Goal: Subscribe to service/newsletter

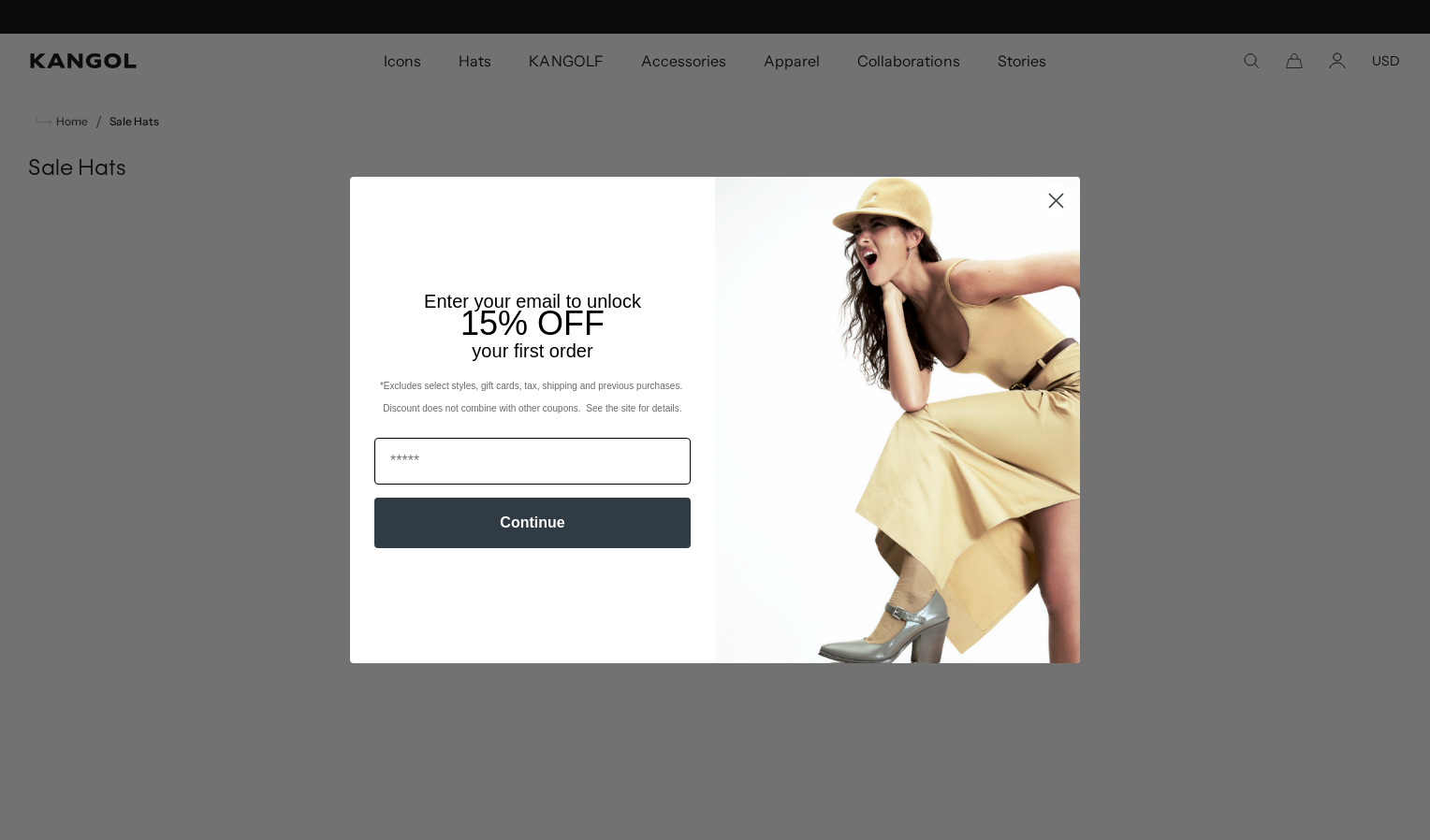
click at [397, 460] on input "Email" at bounding box center [533, 461] width 316 height 46
type input "**********"
click at [468, 516] on button "Continue" at bounding box center [533, 522] width 316 height 50
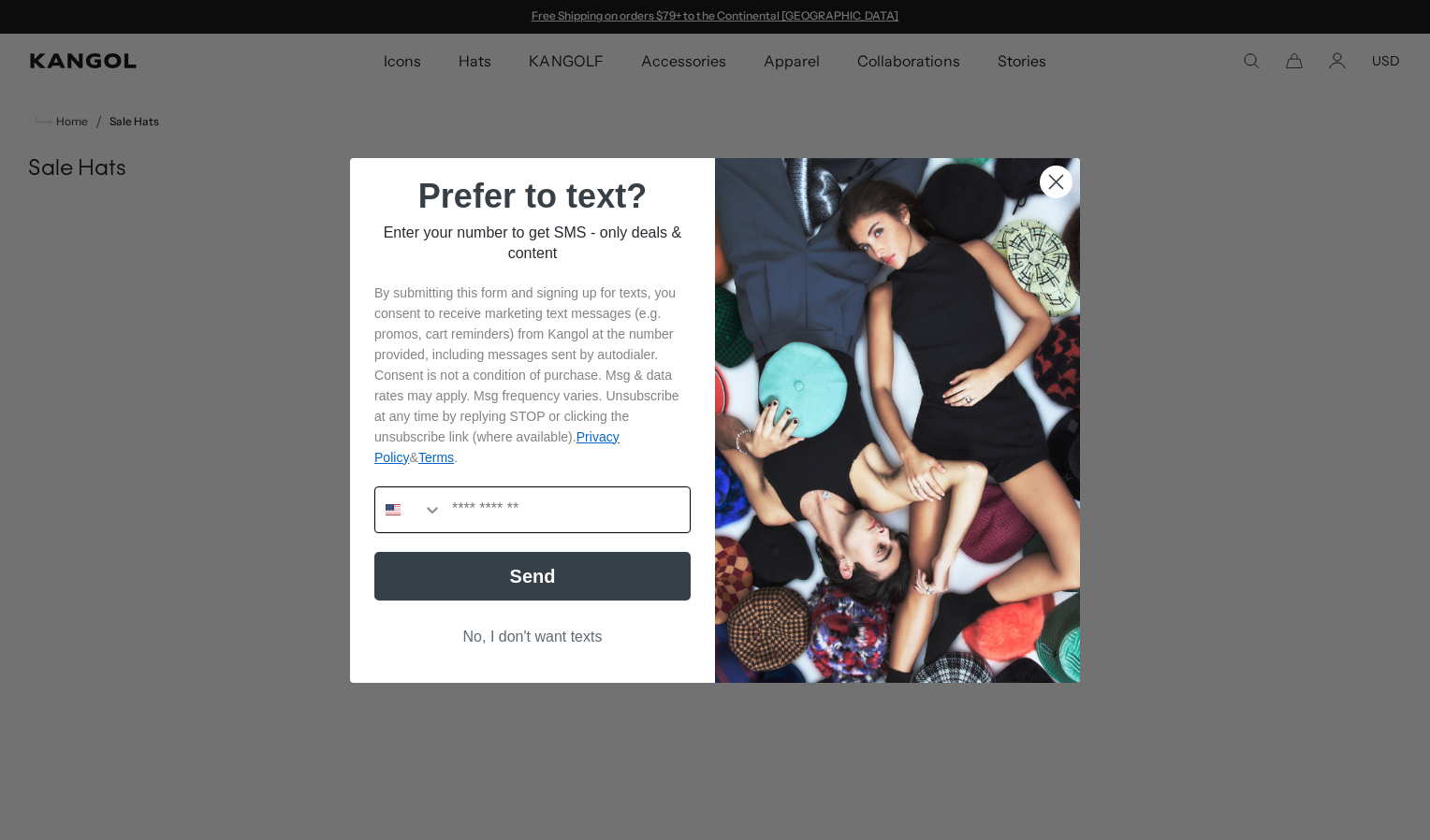
click at [450, 516] on input "Phone Number" at bounding box center [566, 509] width 247 height 44
type input "**********"
click at [486, 567] on button "Send" at bounding box center [533, 575] width 316 height 48
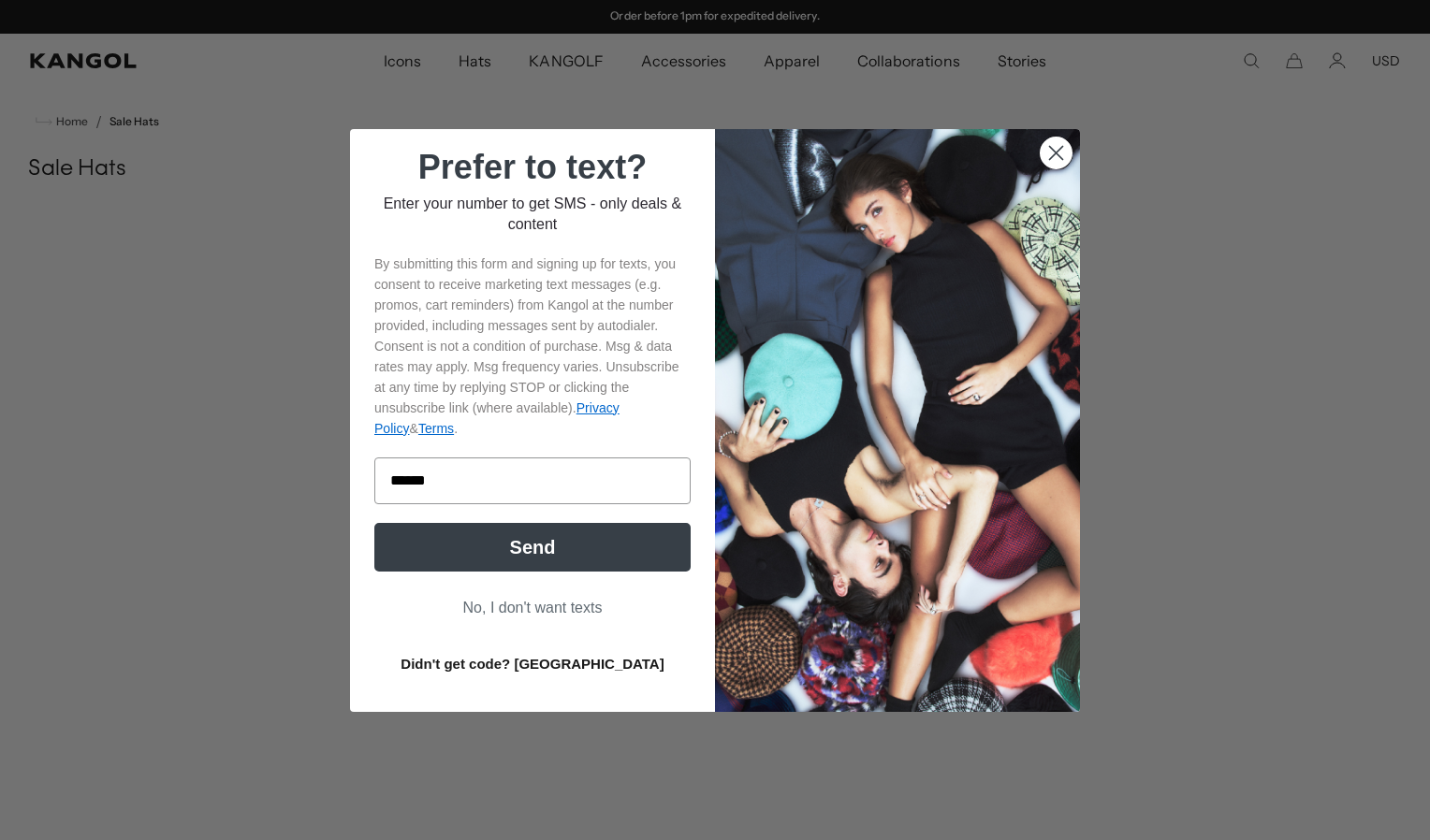
type input "******"
click at [475, 545] on button "Send" at bounding box center [533, 547] width 316 height 48
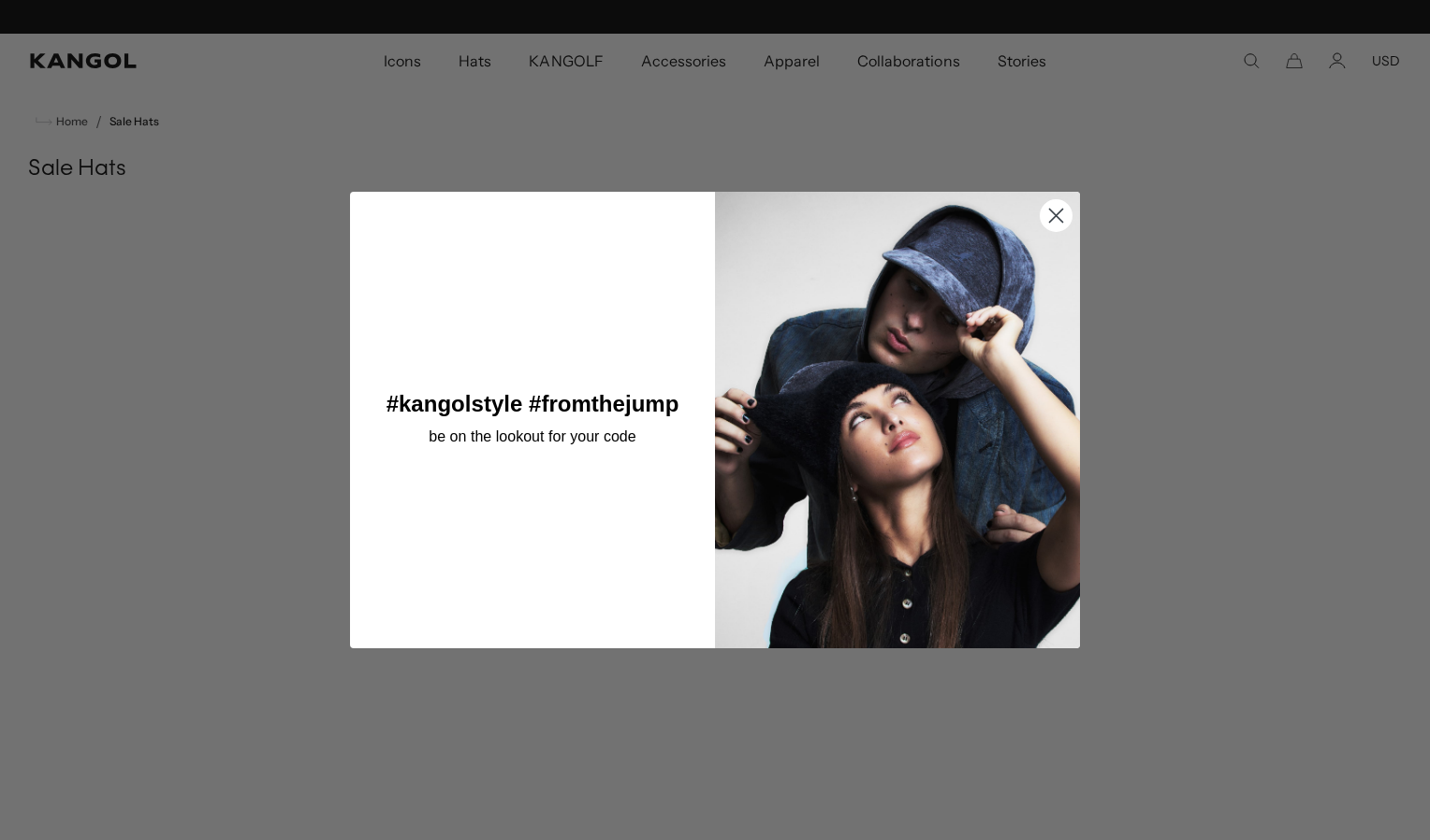
scroll to position [0, 0]
click at [502, 545] on div "#kangolstyle #fromthejump be on the lookout for your code" at bounding box center [542, 420] width 346 height 420
click at [1047, 210] on circle "Close dialog" at bounding box center [1056, 215] width 31 height 31
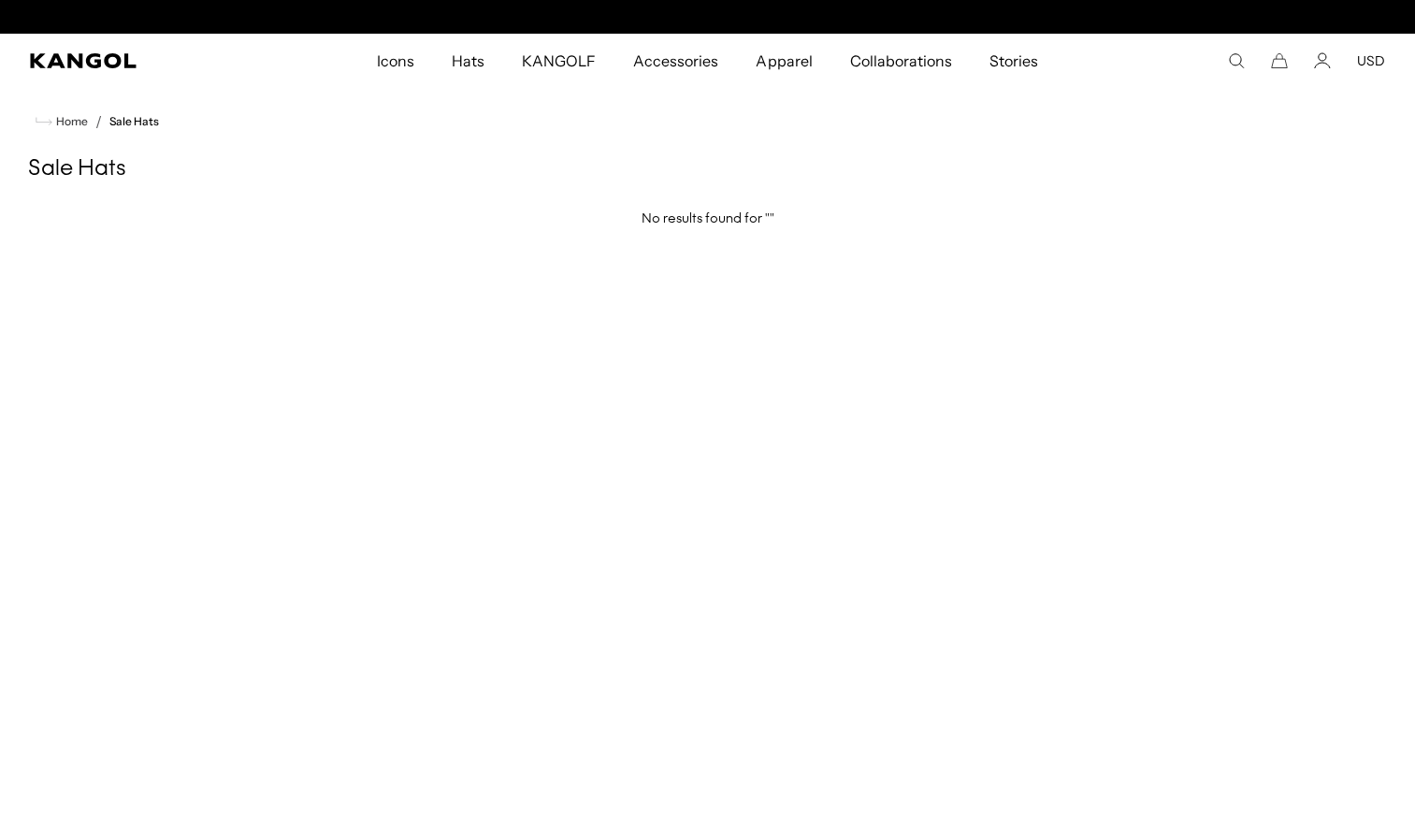
scroll to position [0, 385]
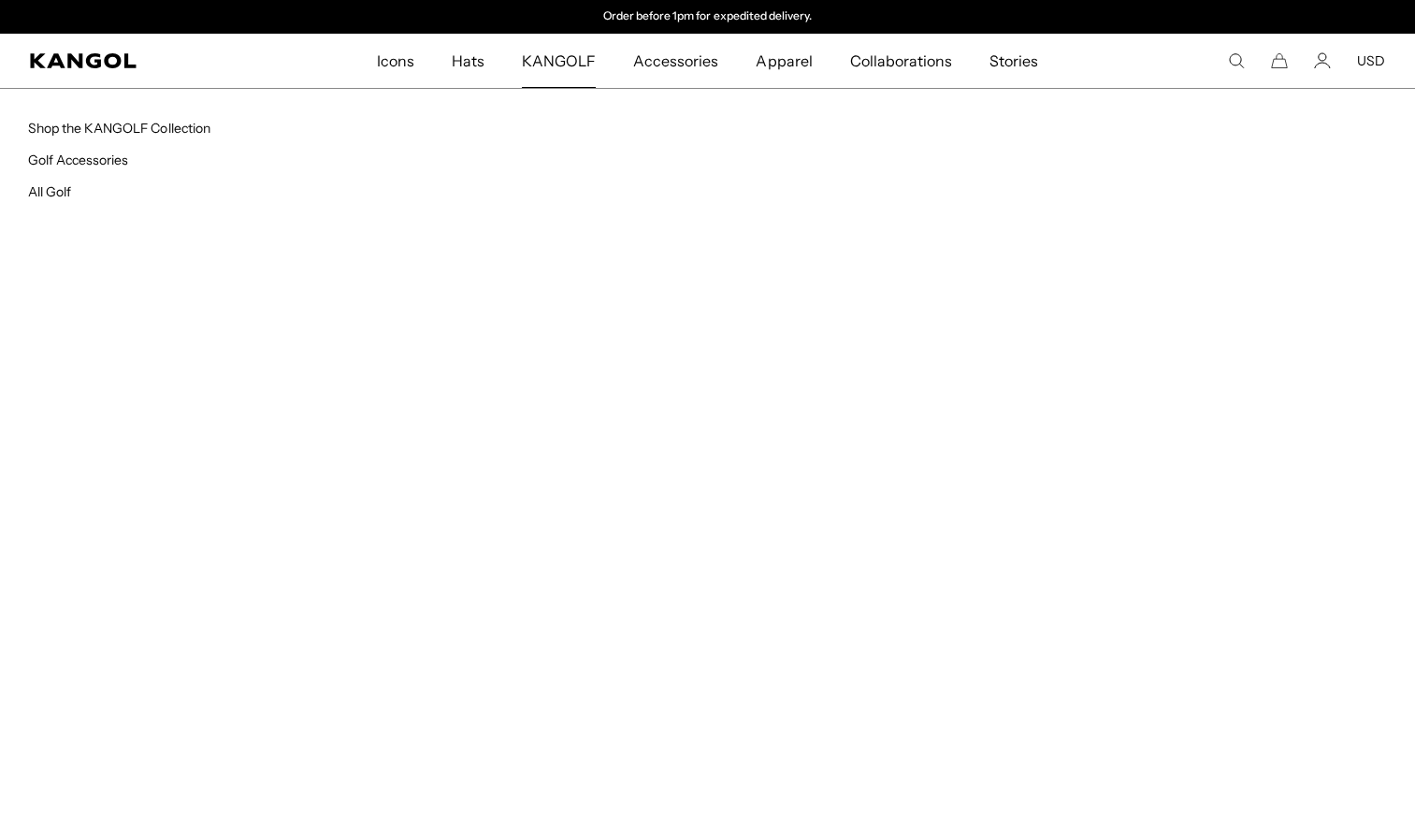
click at [564, 71] on span "KANGOLF" at bounding box center [559, 61] width 74 height 54
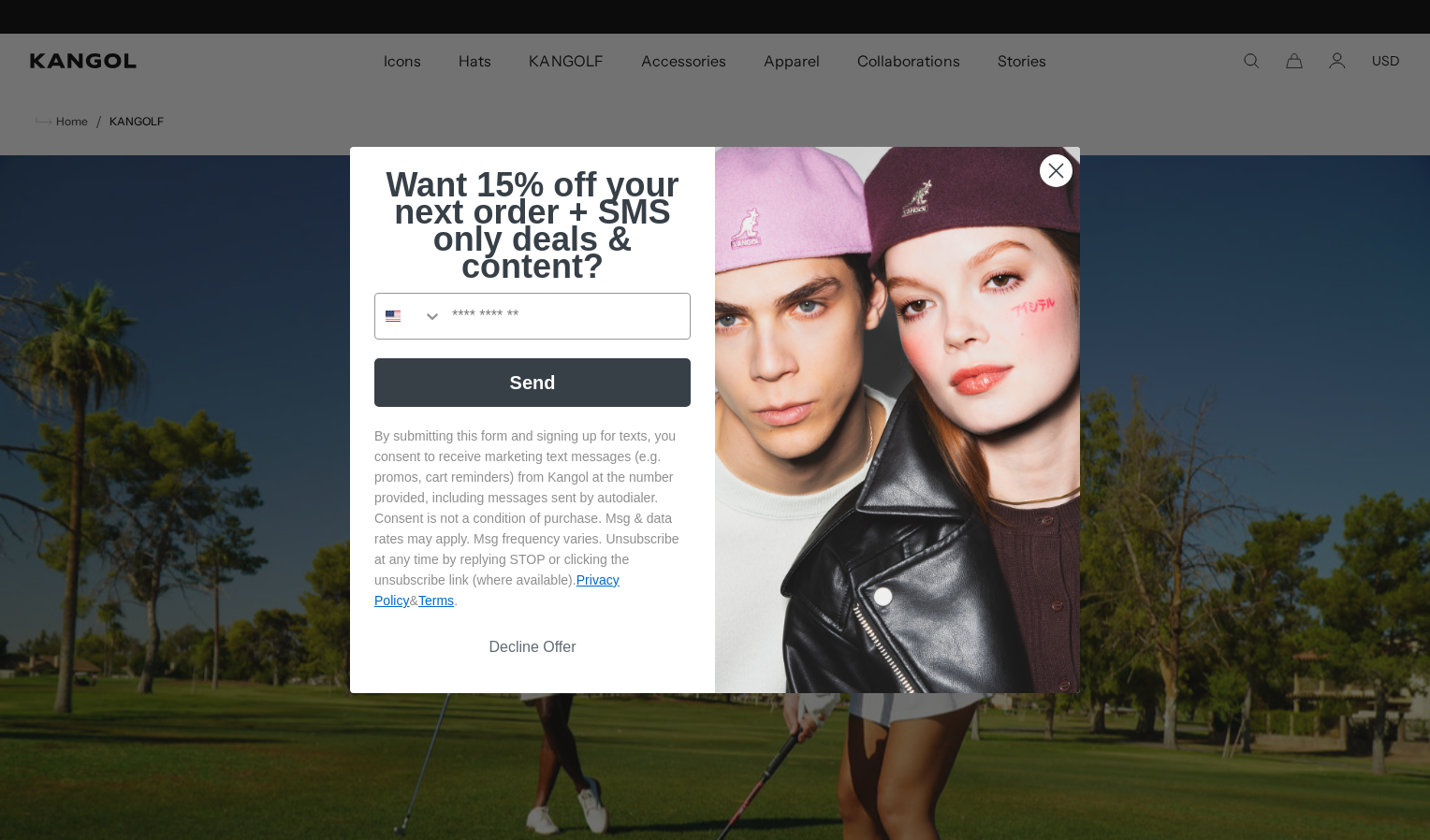
scroll to position [0, 385]
click at [450, 323] on input "Phone Number" at bounding box center [566, 315] width 247 height 44
type input "**********"
click at [495, 394] on button "Send" at bounding box center [533, 382] width 316 height 48
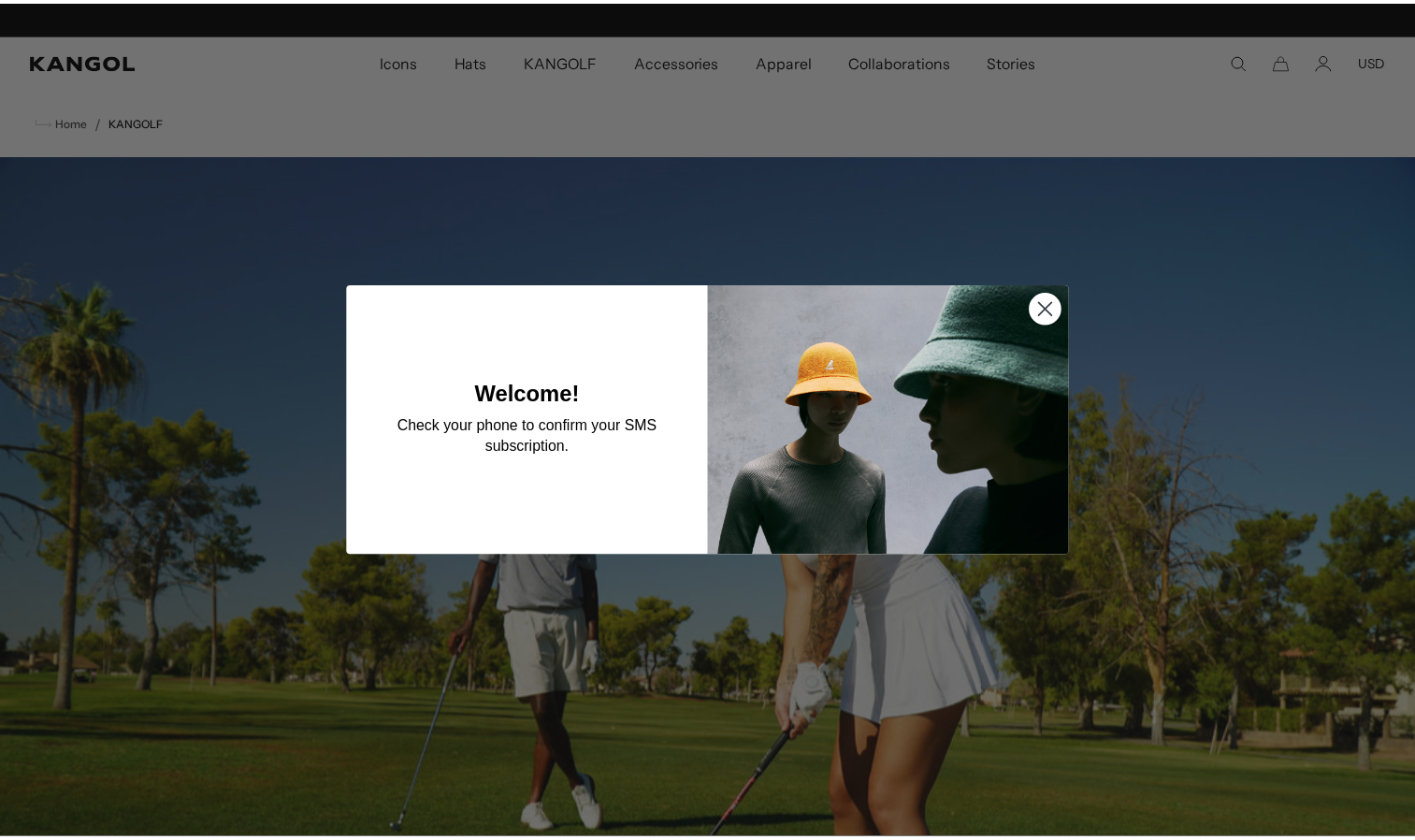
scroll to position [0, 385]
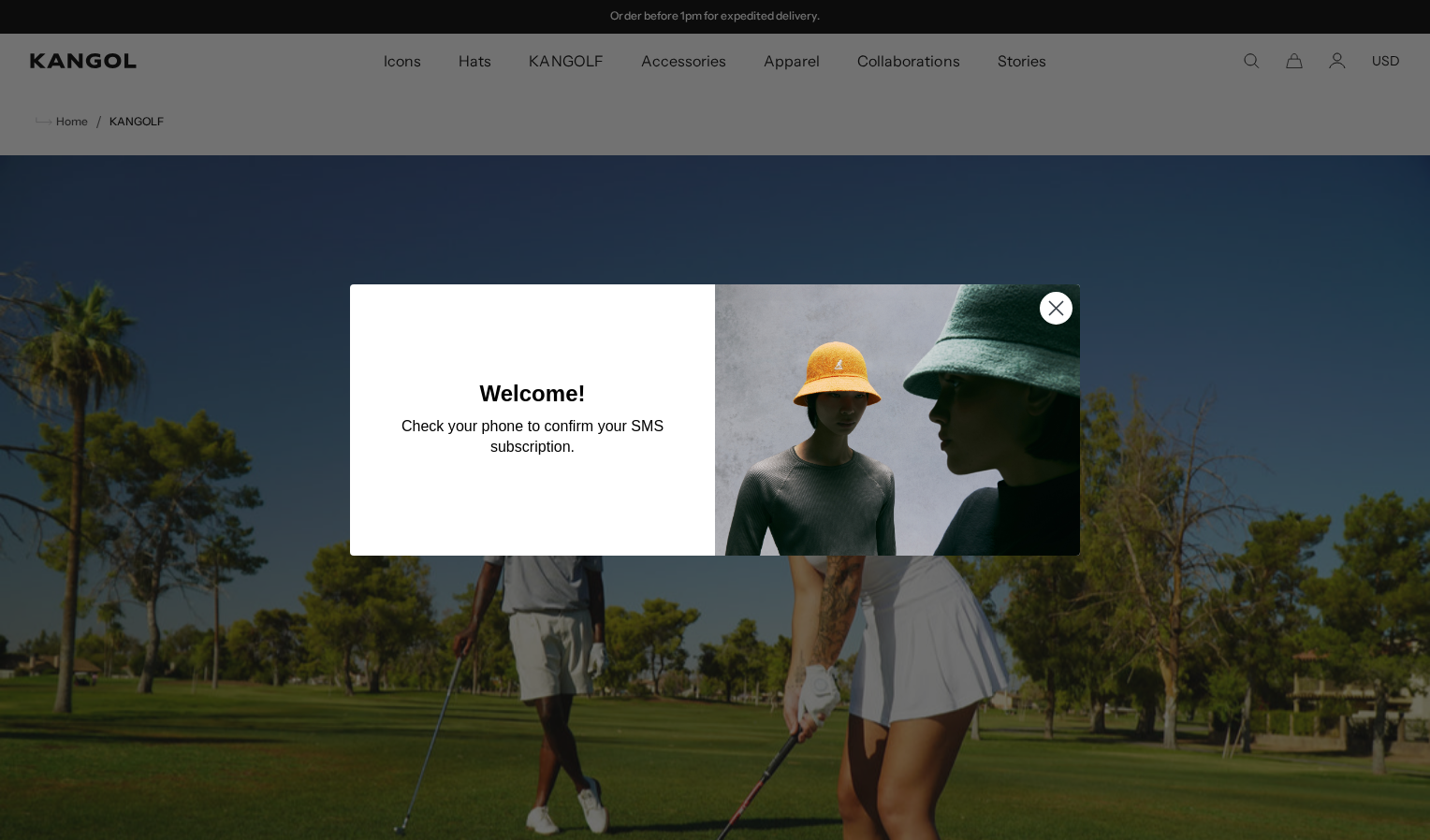
click at [1055, 300] on circle "Close dialog" at bounding box center [1056, 307] width 31 height 31
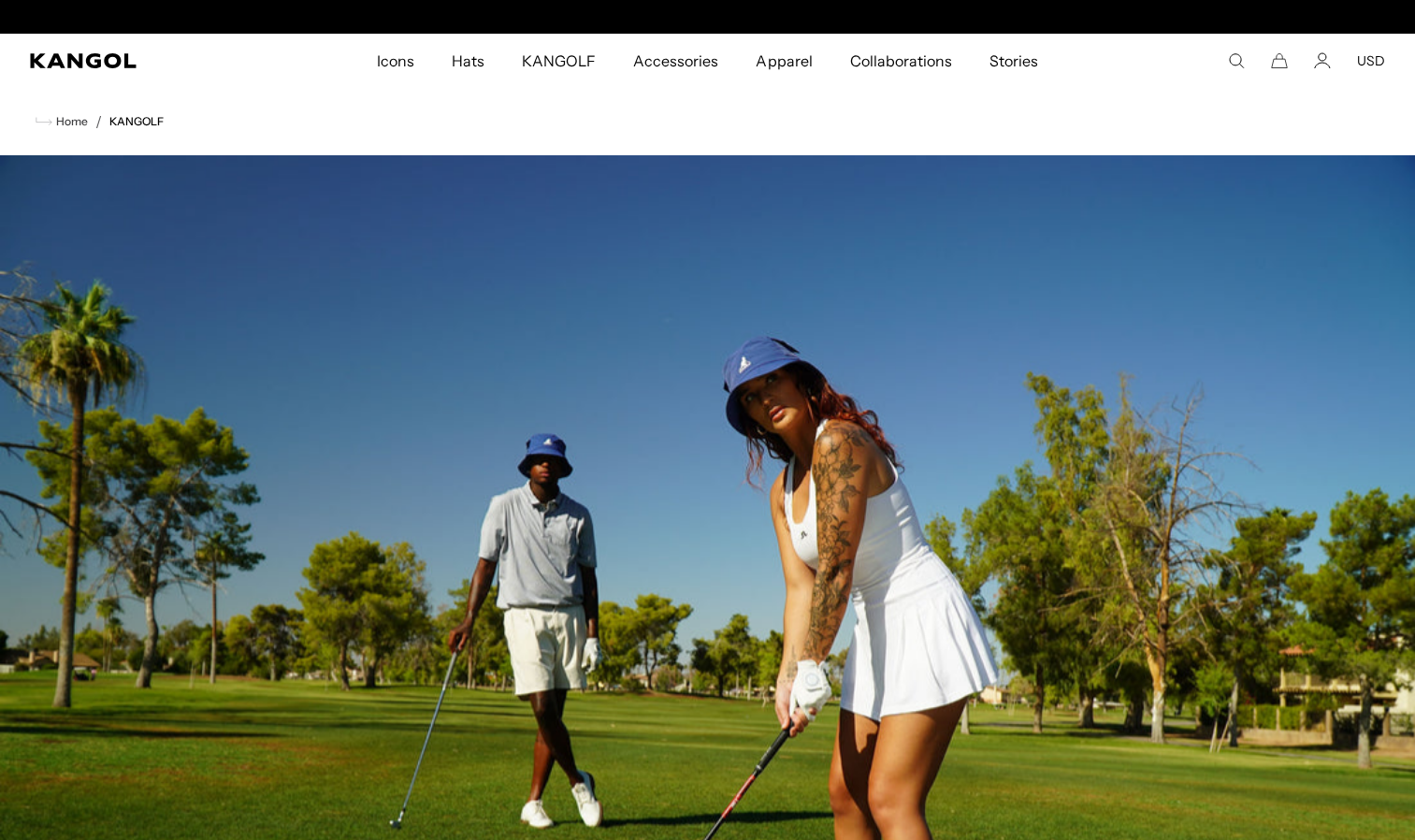
scroll to position [0, 0]
click at [872, 486] on img at bounding box center [708, 627] width 1415 height 944
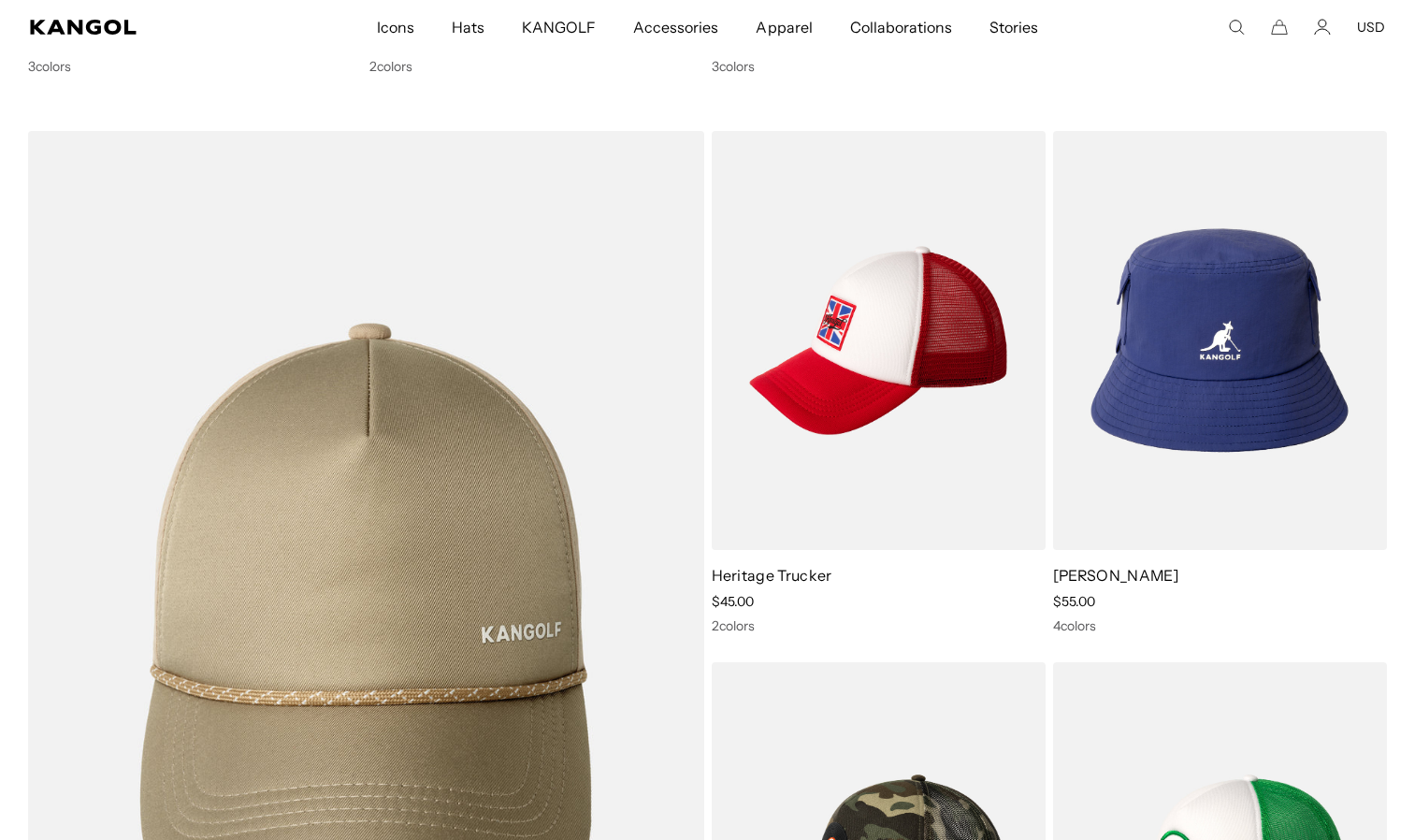
scroll to position [0, 385]
click at [1411, 11] on comp-header "Icons Icons Buckets & Casuals Berets 504s & 507s" at bounding box center [708, 26] width 1415 height 54
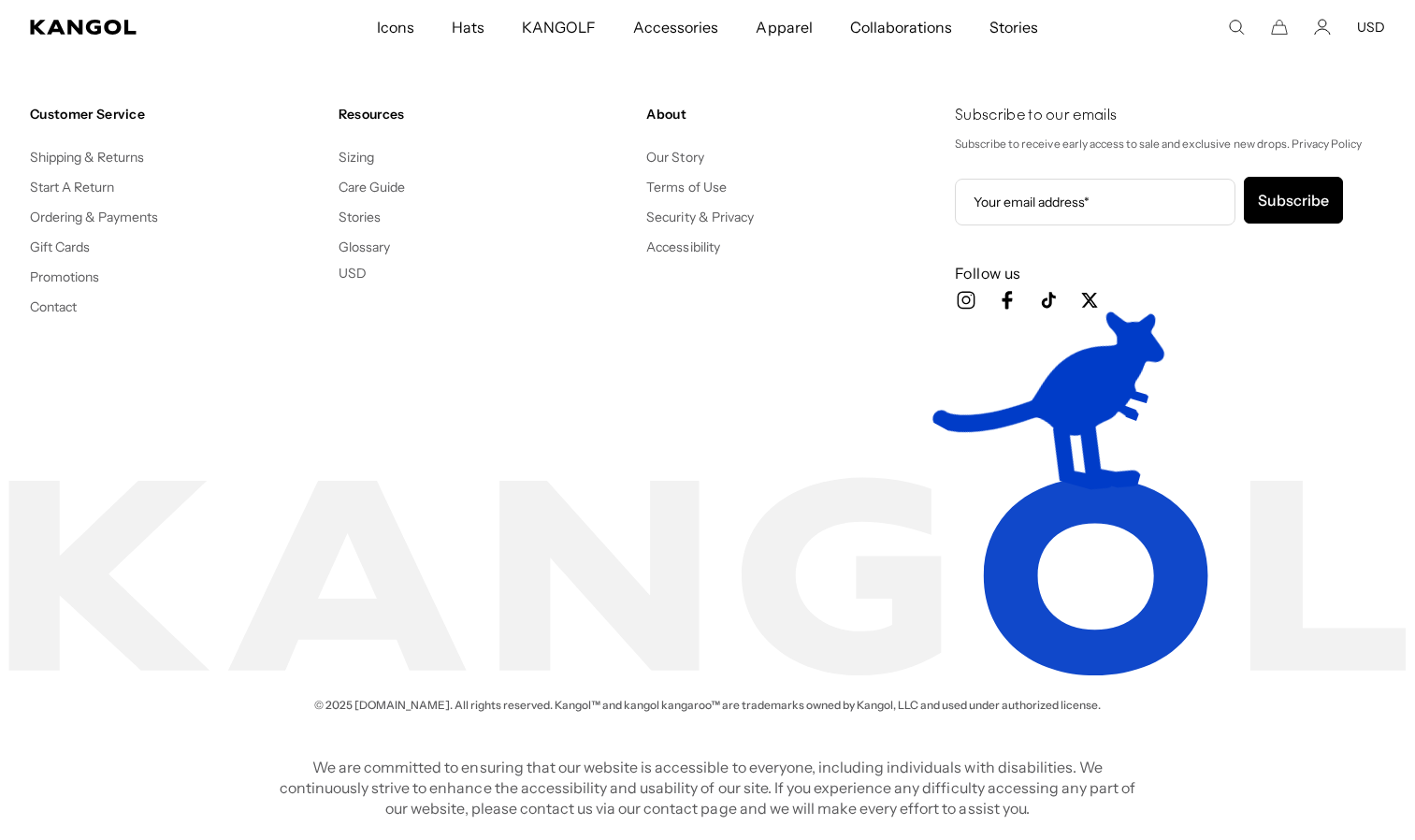
scroll to position [0, 0]
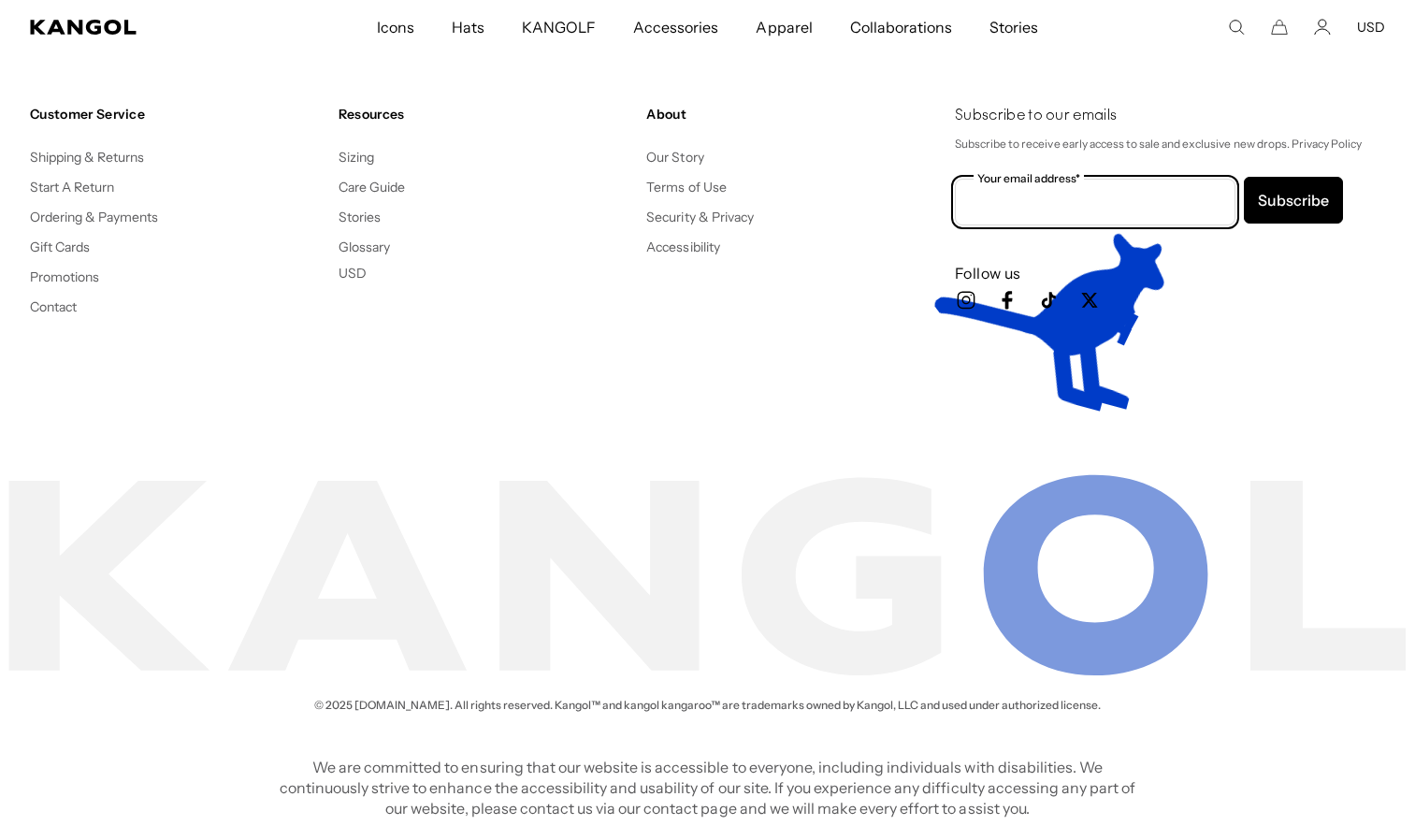
click at [980, 186] on input "Your email address*" at bounding box center [1095, 201] width 281 height 46
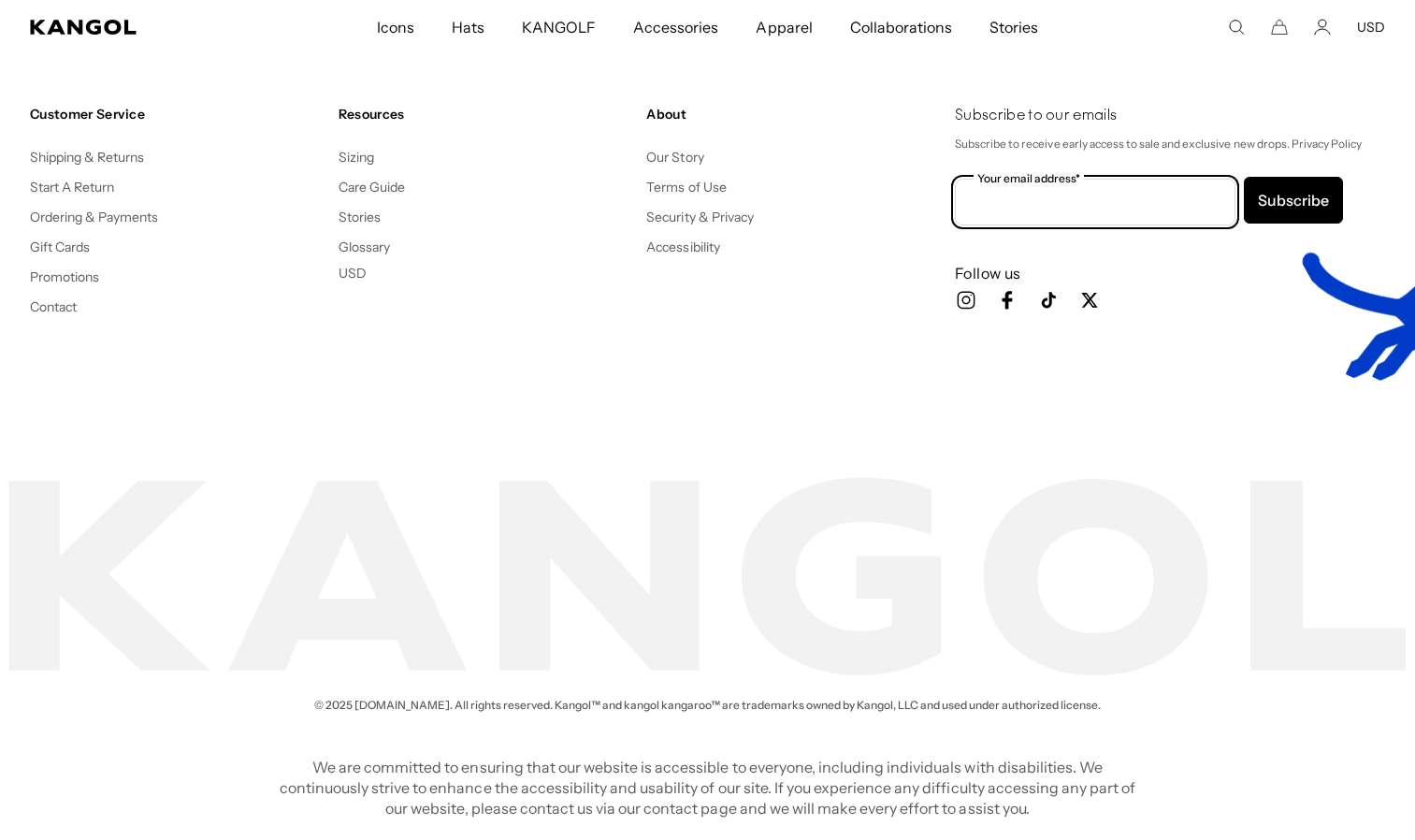
click at [1001, 201] on input "Your email address*" at bounding box center [1095, 201] width 281 height 46
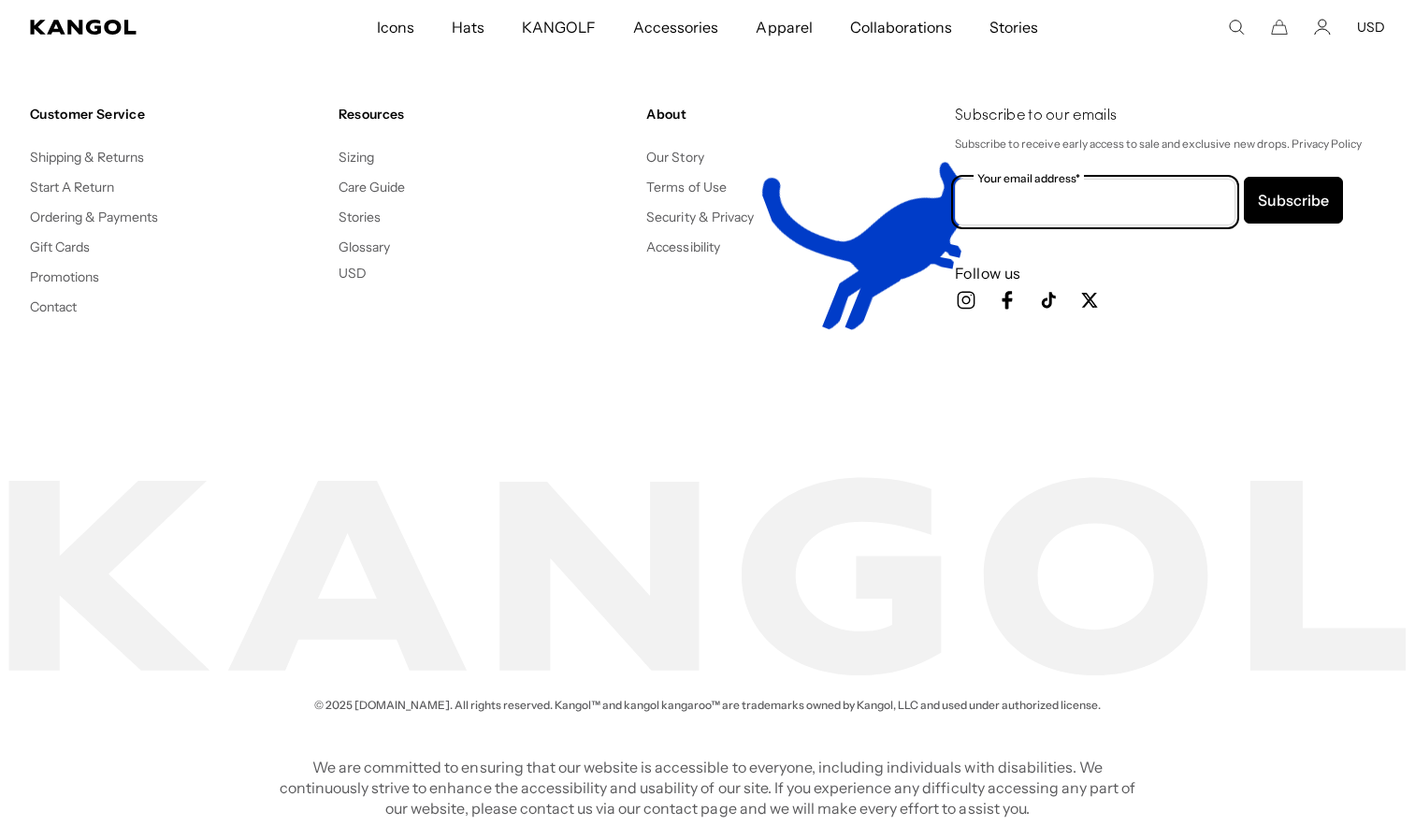
scroll to position [0, 385]
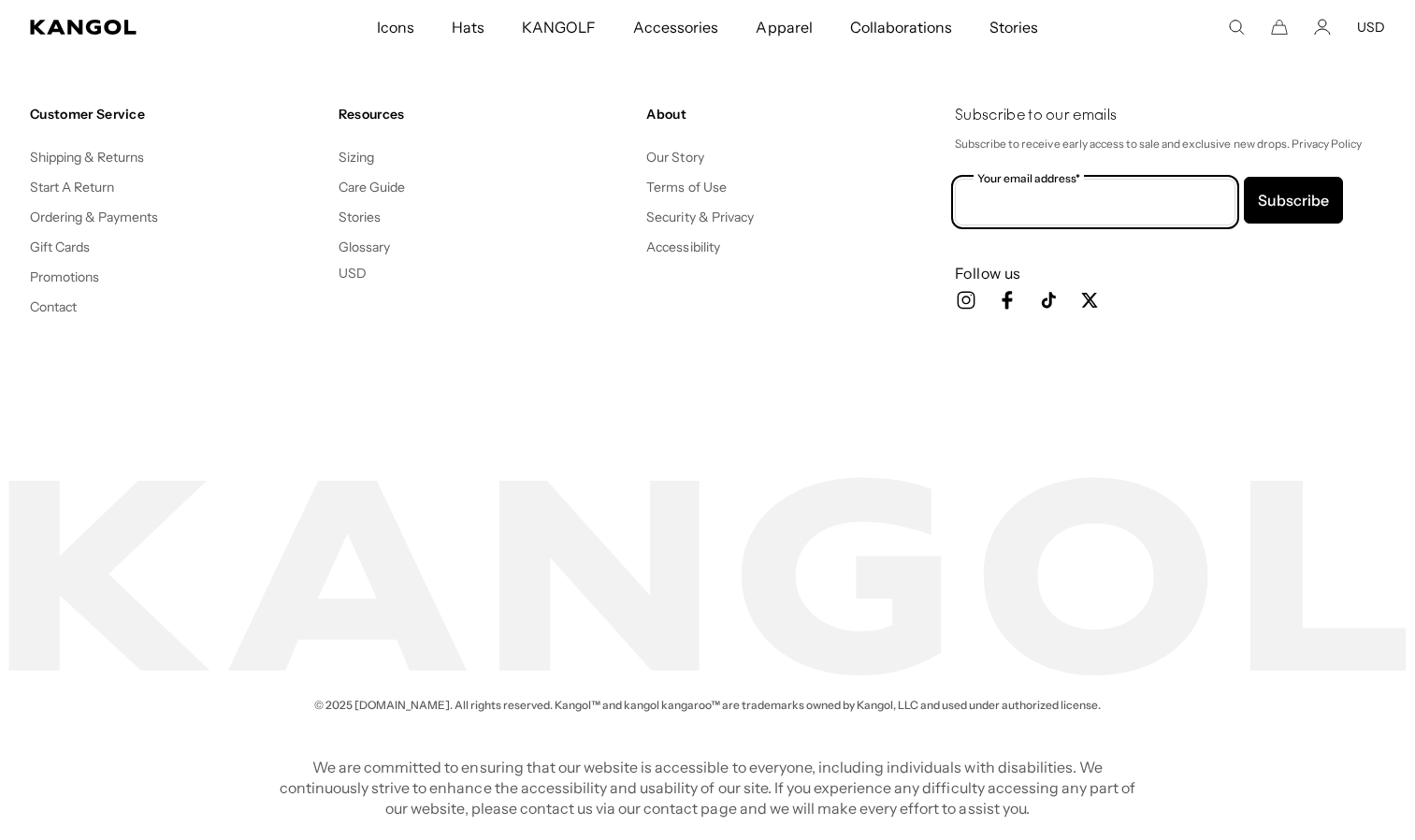
type input "**********"
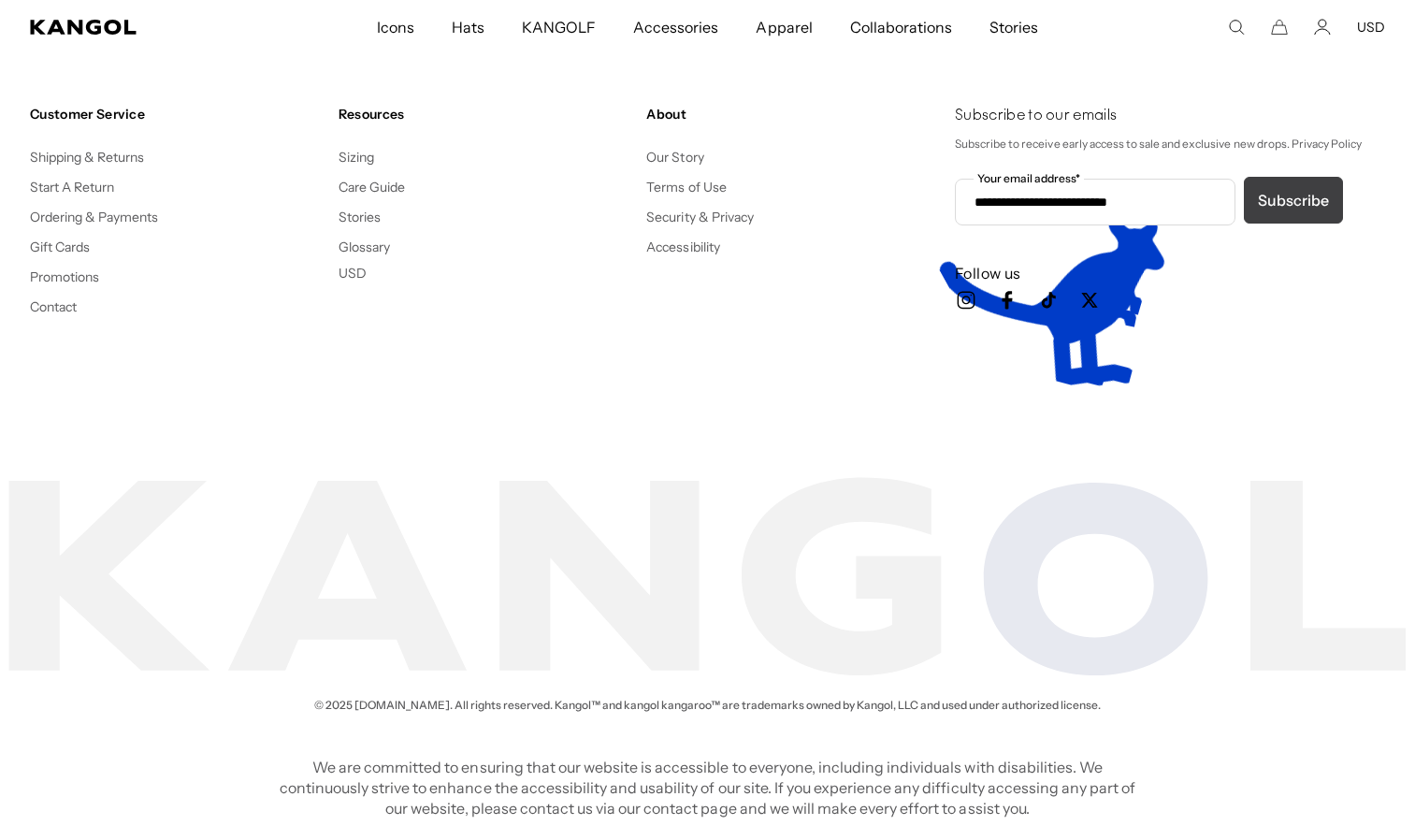
click at [1282, 201] on button "Subscribe" at bounding box center [1293, 200] width 99 height 46
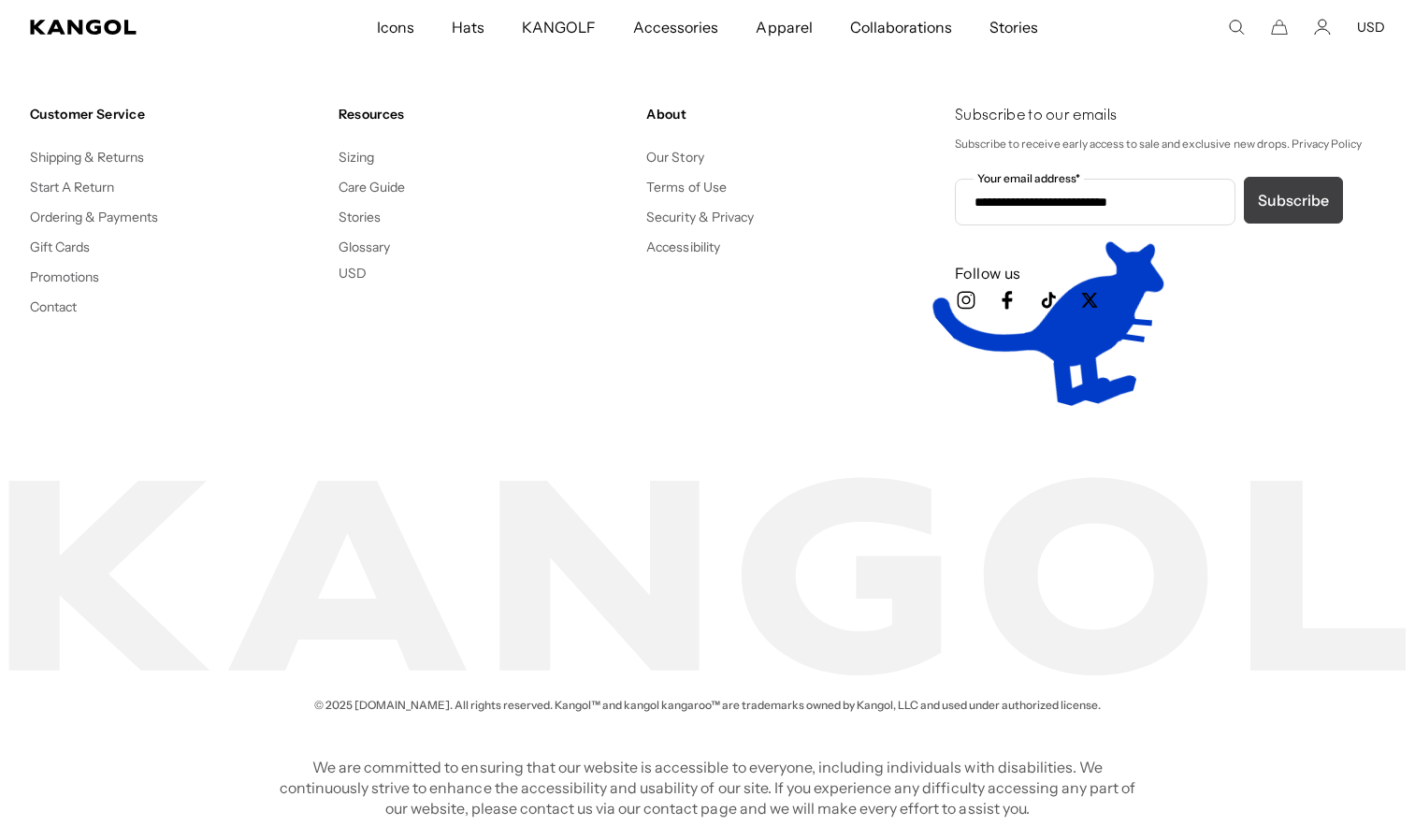
click at [1282, 201] on button "Subscribe" at bounding box center [1293, 200] width 99 height 46
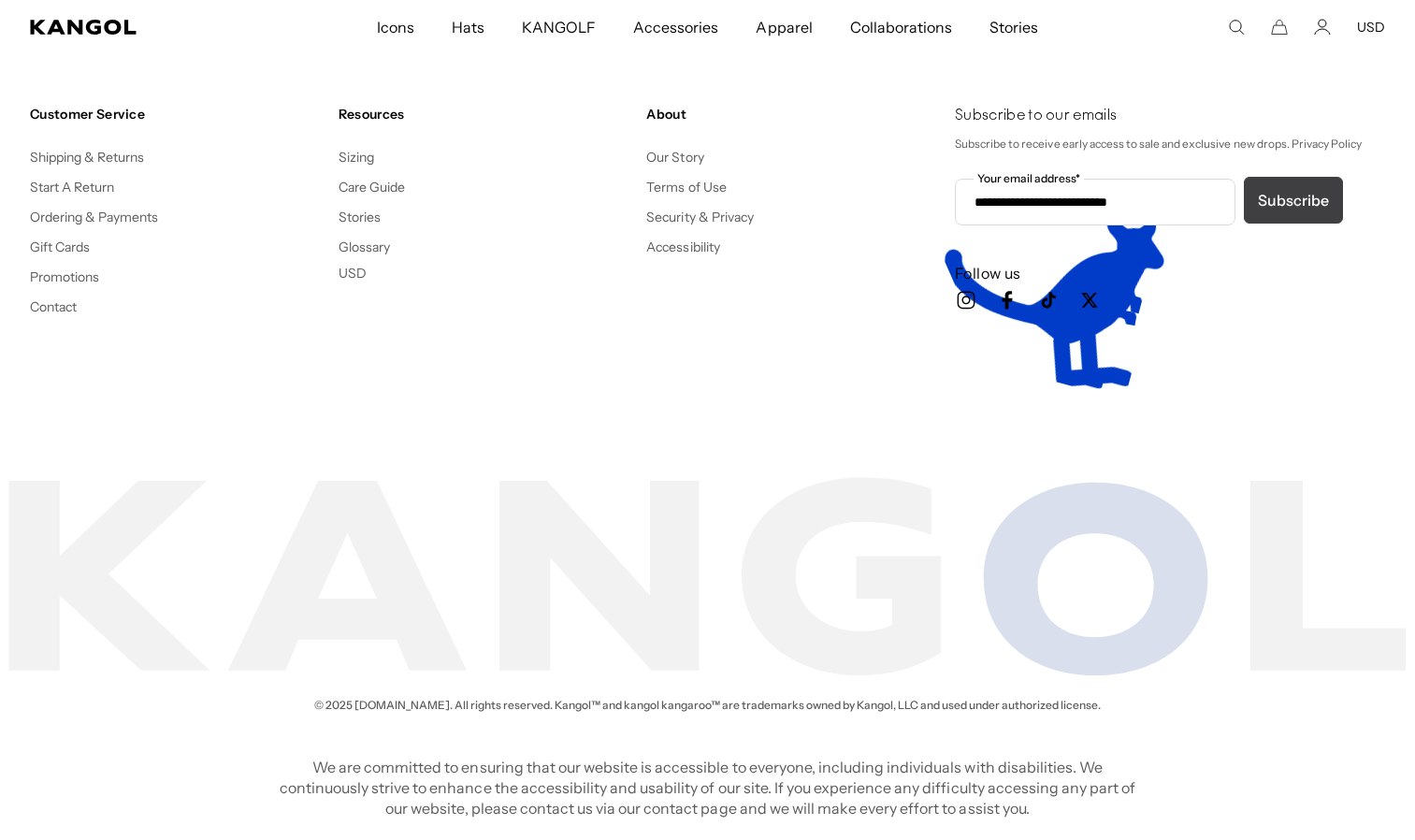
scroll to position [0, 385]
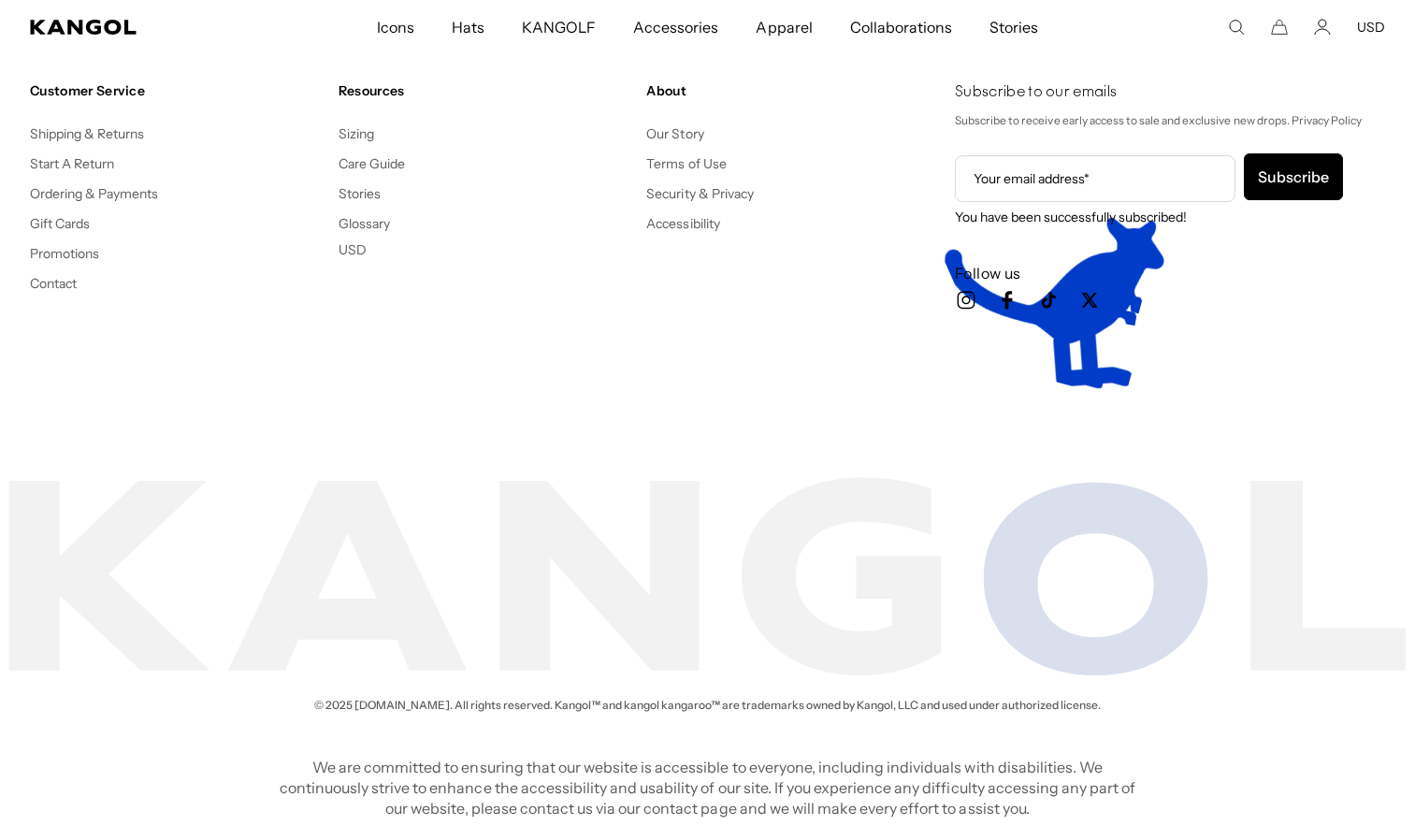
scroll to position [0, 385]
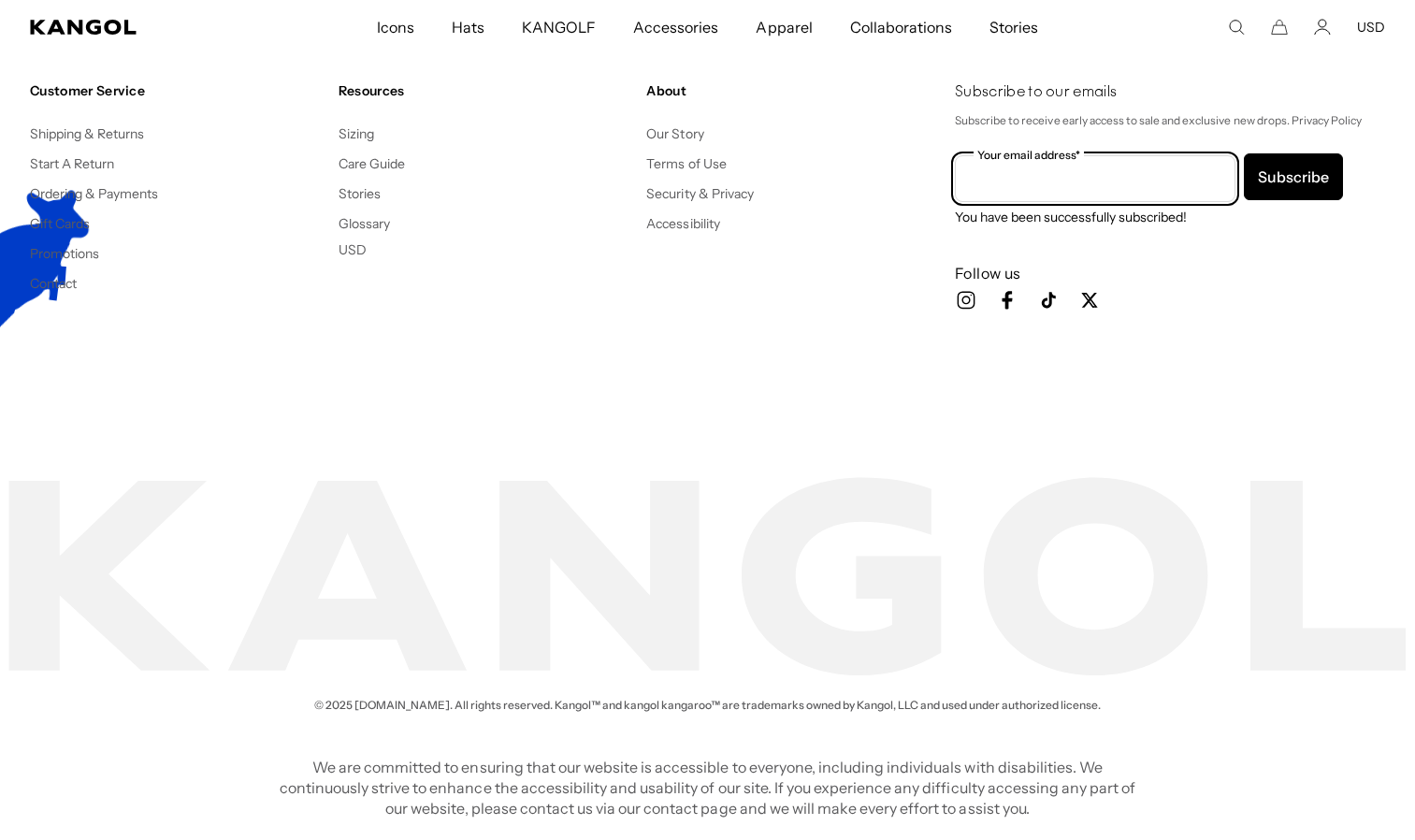
click at [987, 177] on input "Your email address*" at bounding box center [1095, 178] width 281 height 46
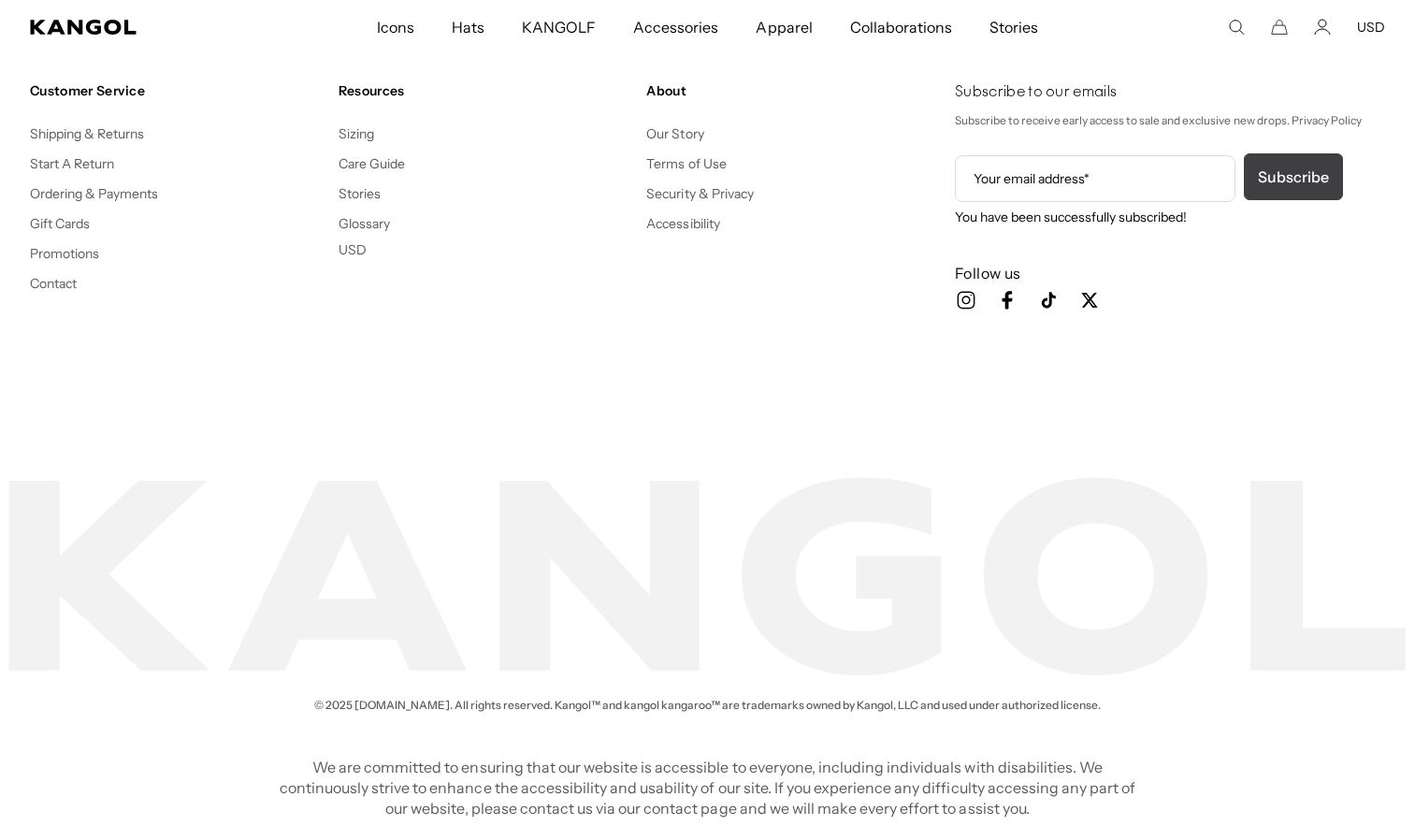
click at [1270, 166] on button "Subscribe" at bounding box center [1293, 176] width 99 height 46
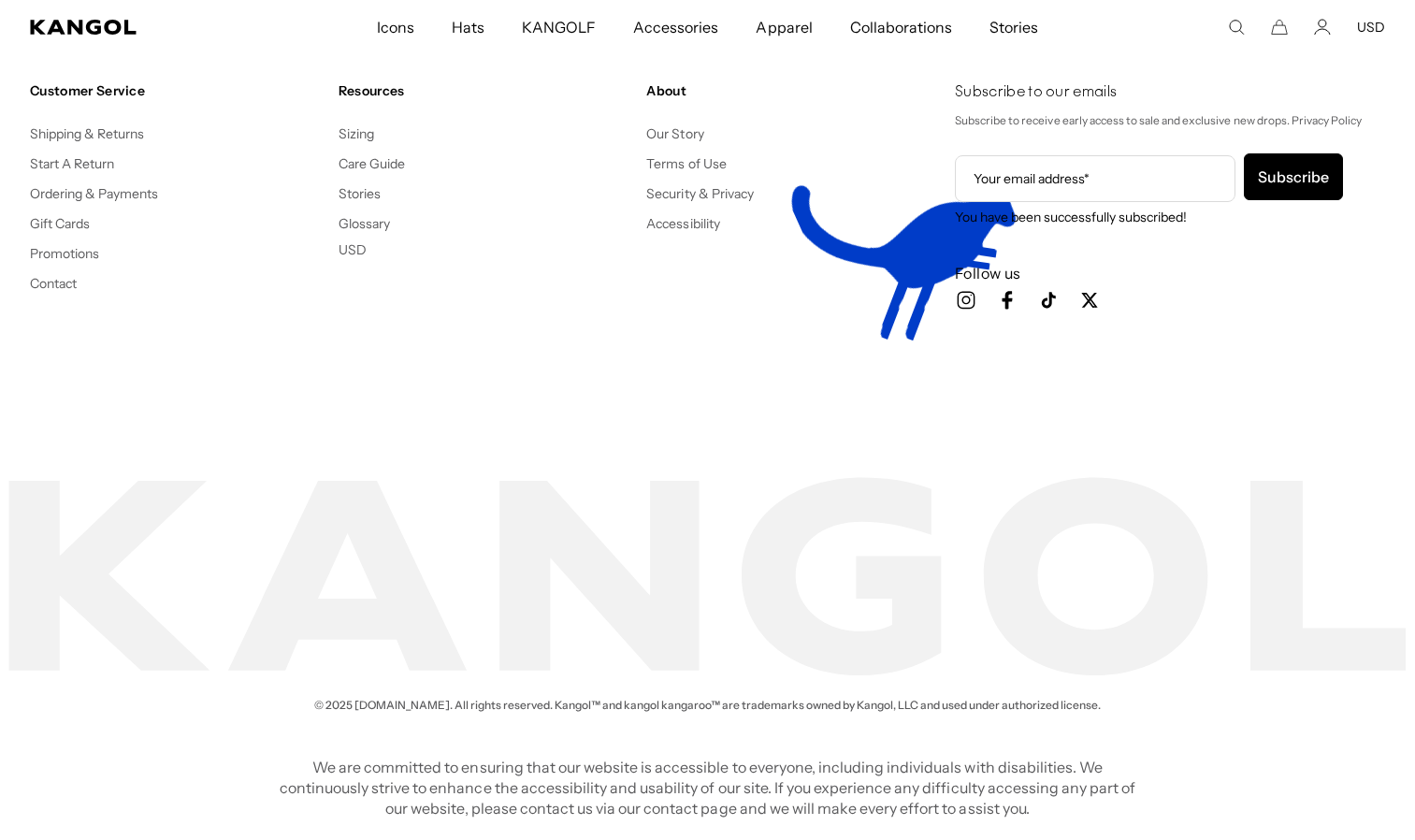
click at [1242, 233] on div "Subscribe to our emails Subscribe to receive early access to sale and exclusive…" at bounding box center [1170, 219] width 430 height 275
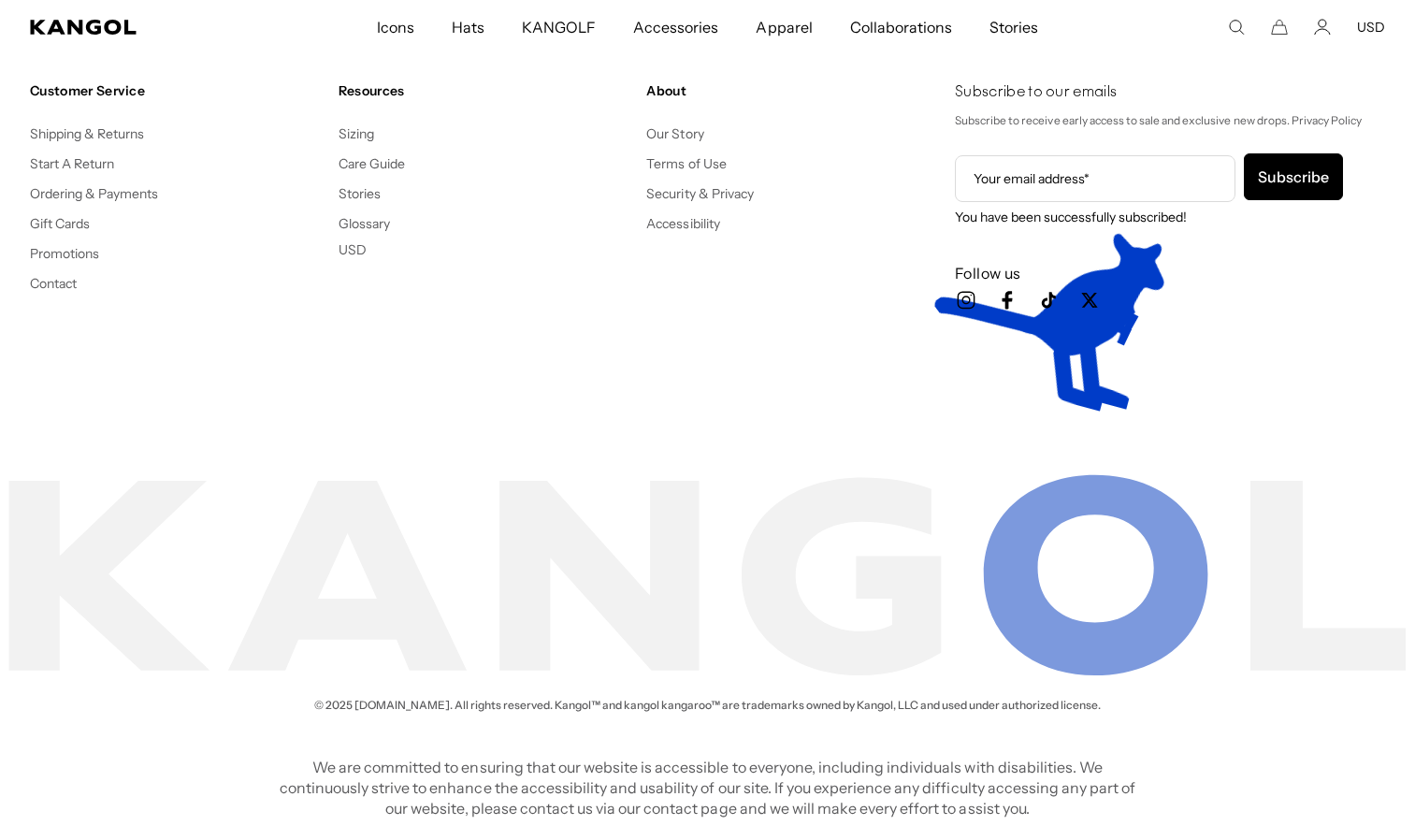
scroll to position [0, 385]
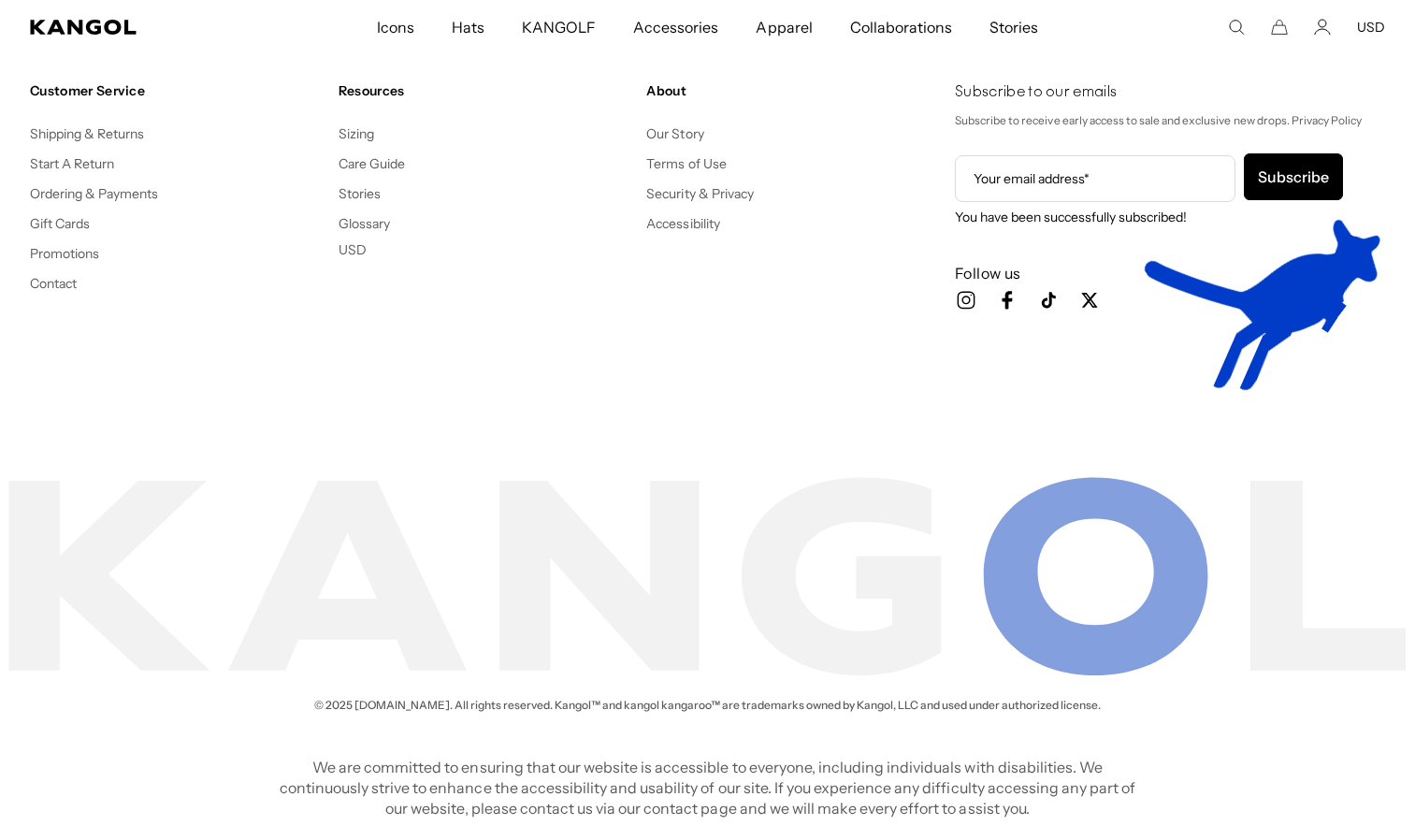
click at [1249, 249] on div "Subscribe to our emails Subscribe to receive early access to sale and exclusive…" at bounding box center [1170, 219] width 430 height 275
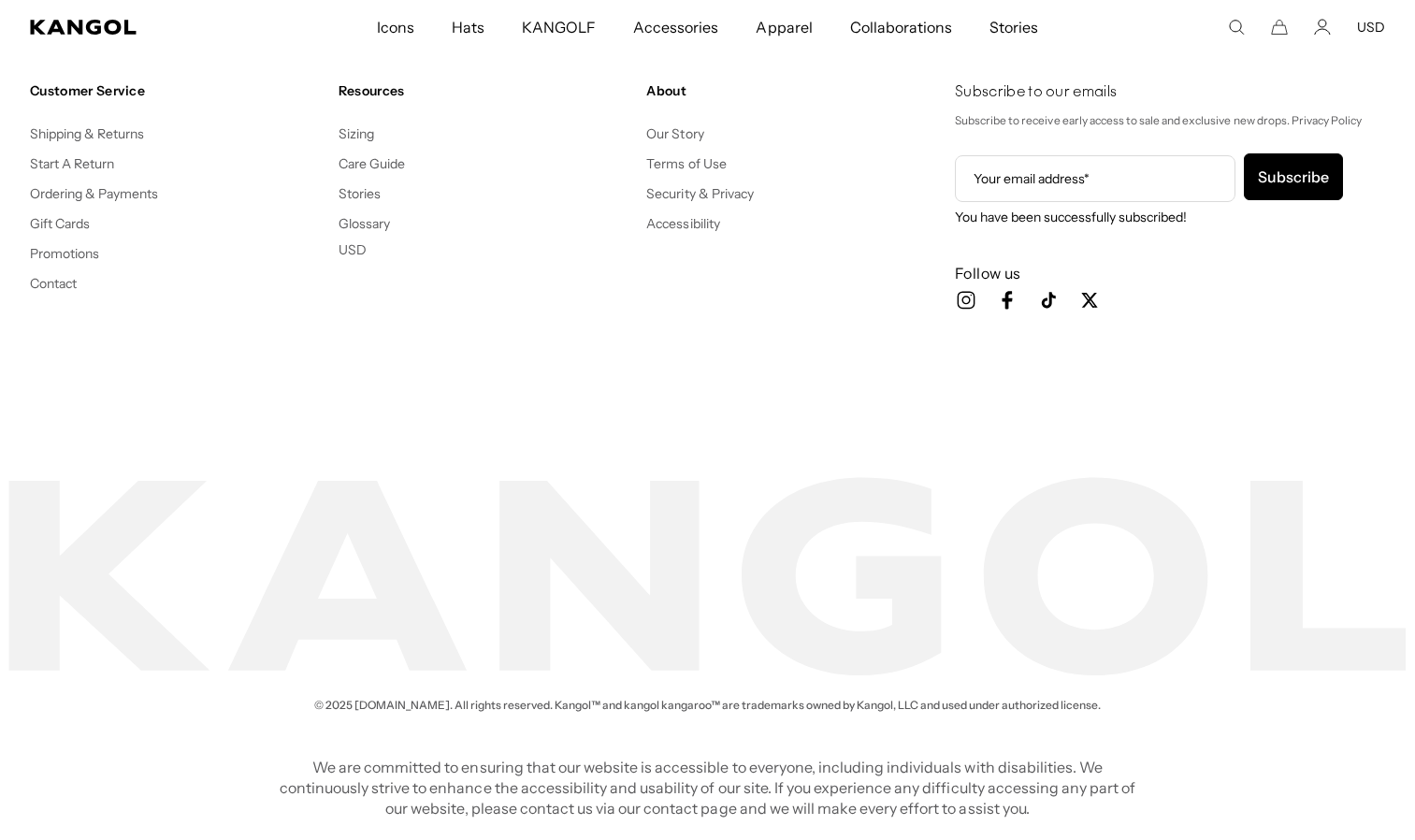
click at [1225, 243] on div "Subscribe to our emails Subscribe to receive early access to sale and exclusive…" at bounding box center [1170, 219] width 430 height 275
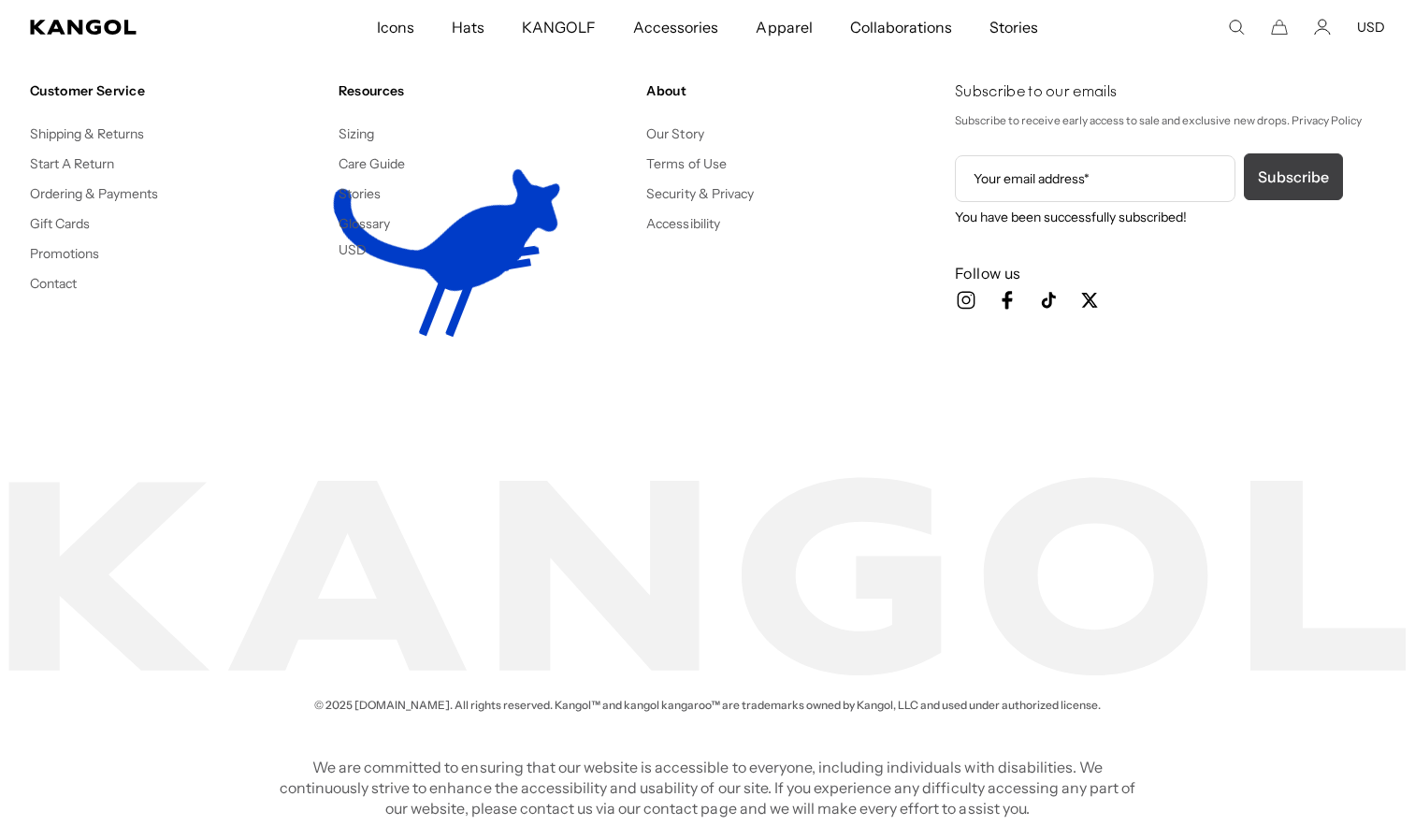
click at [1288, 175] on button "Subscribe" at bounding box center [1293, 176] width 99 height 46
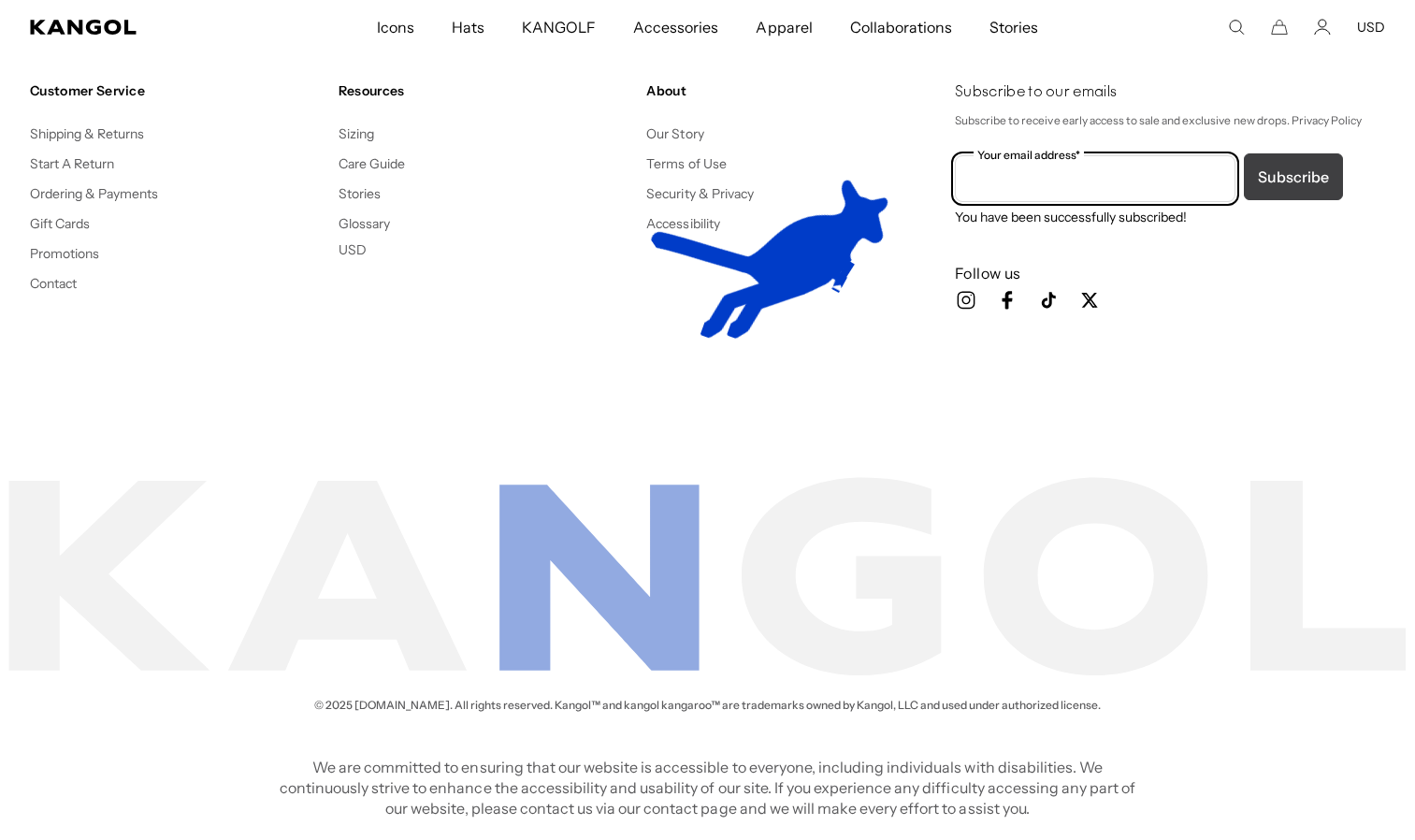
scroll to position [0, 0]
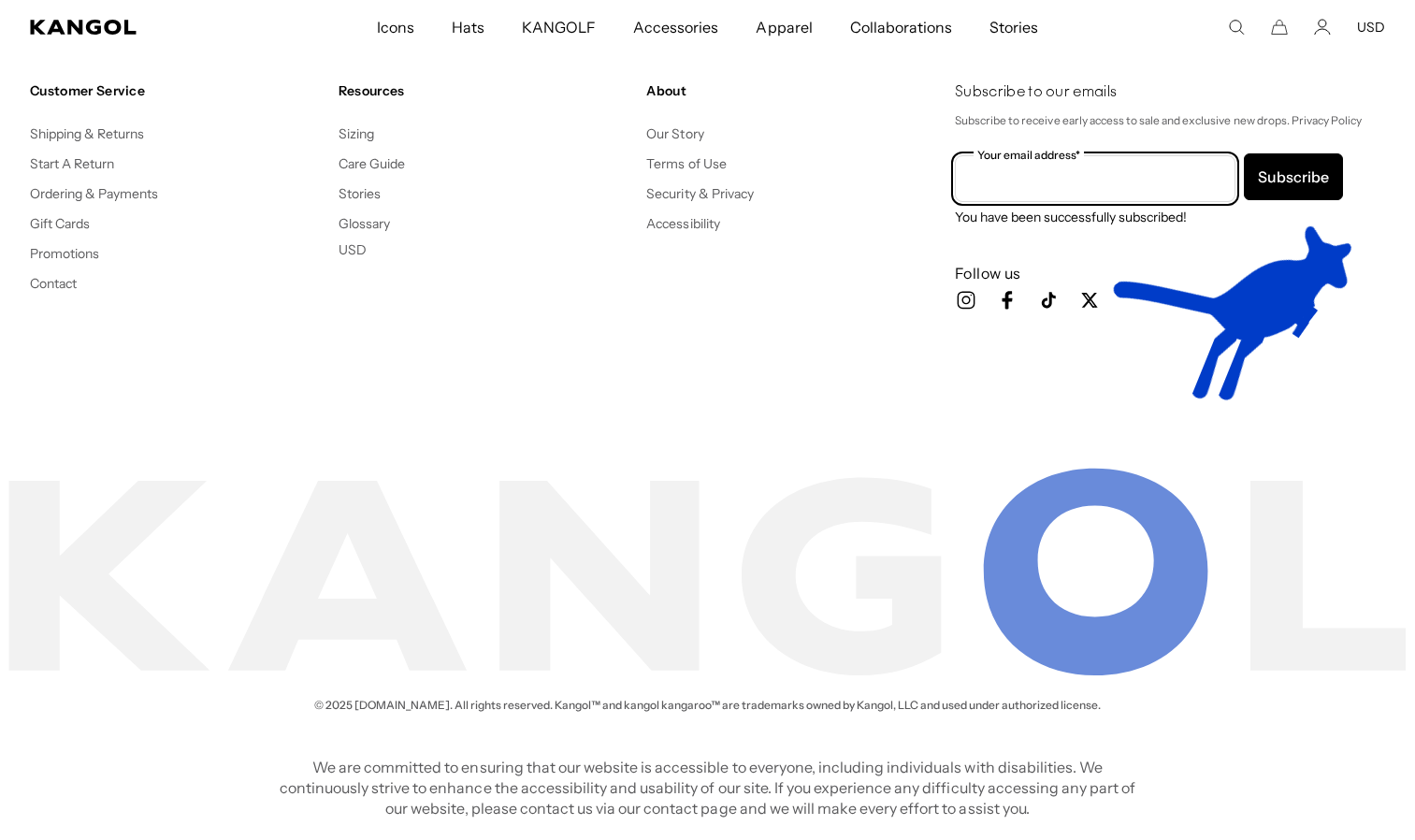
click at [1080, 185] on input "Your email address*" at bounding box center [1095, 178] width 281 height 46
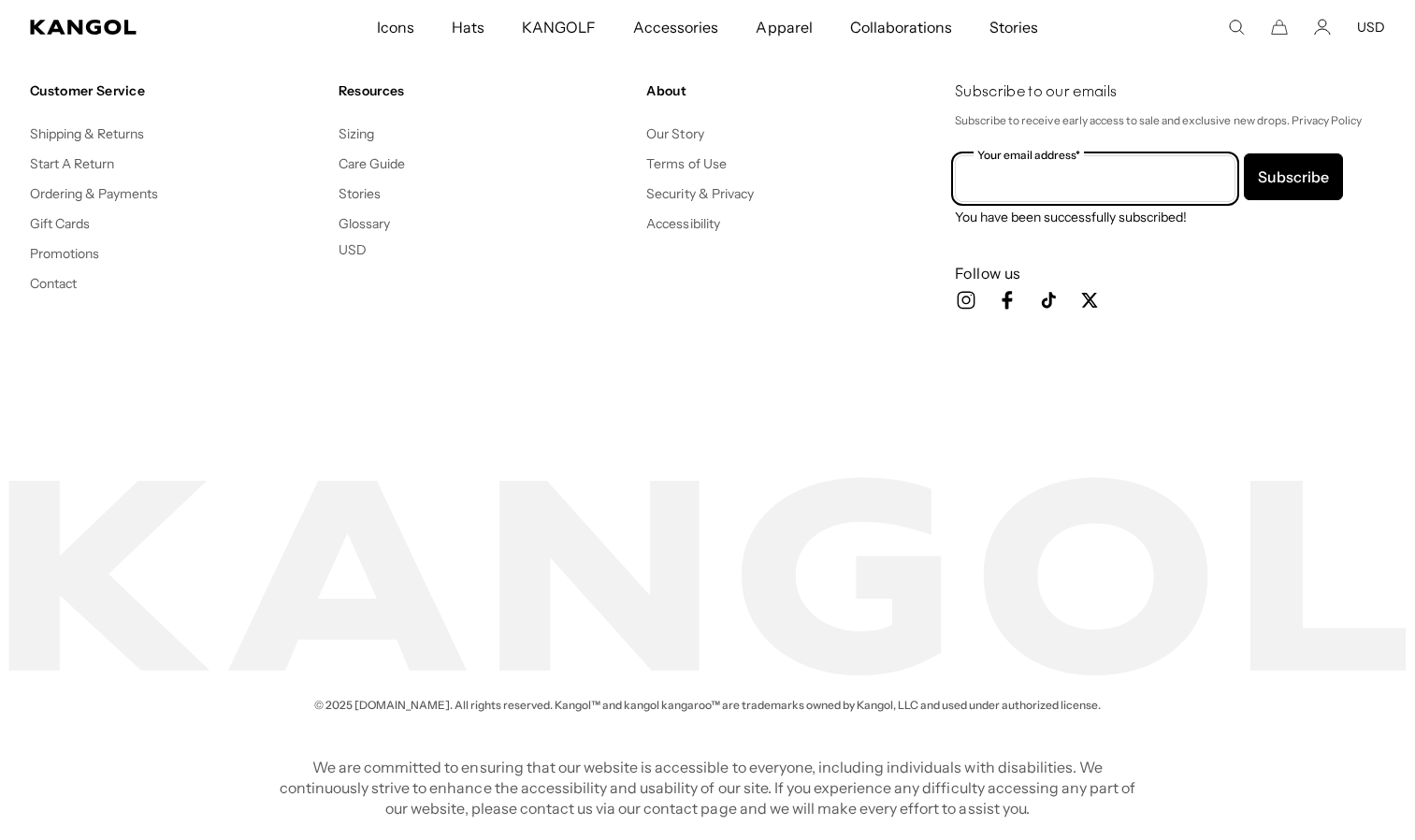
scroll to position [0, 385]
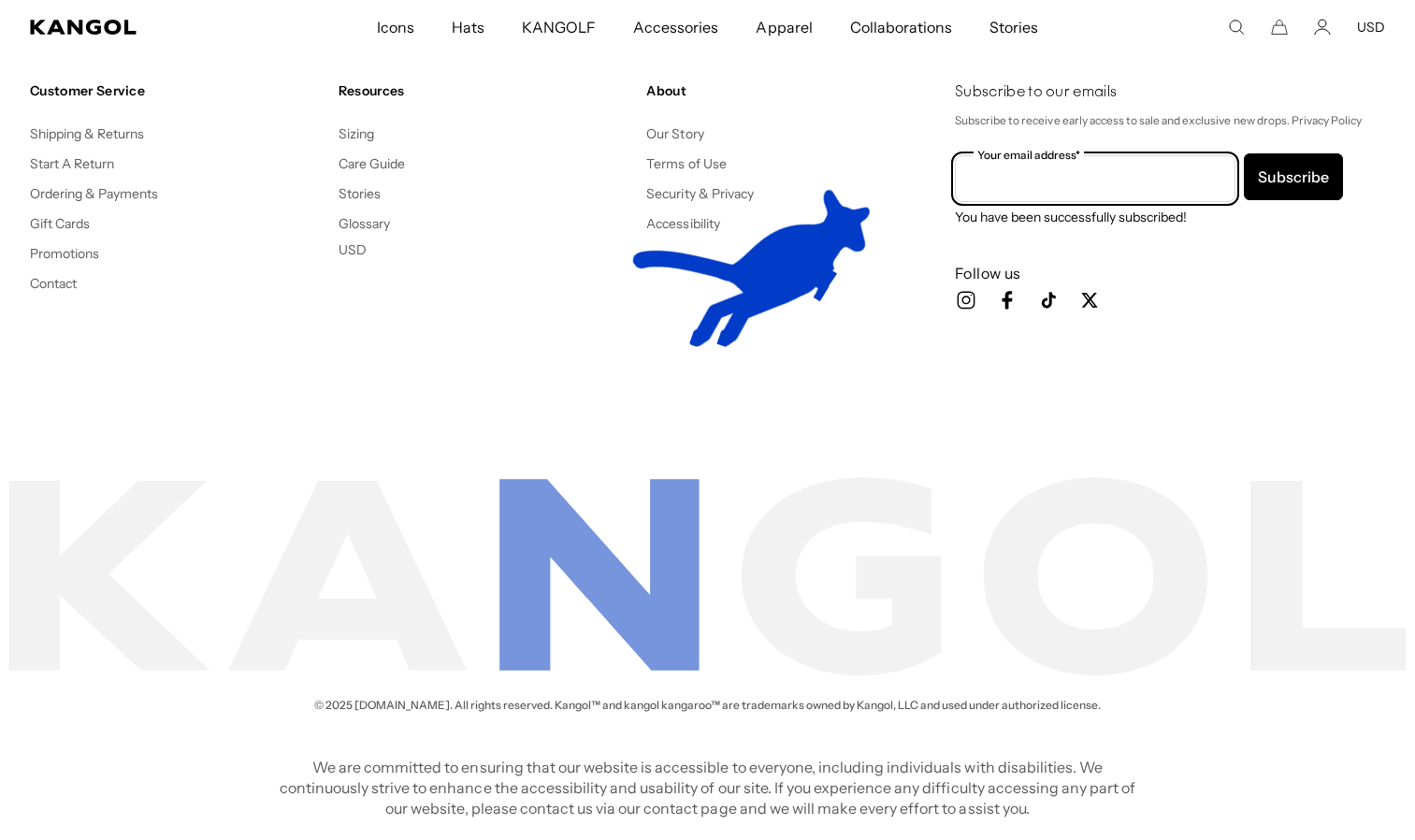
type input "**********"
